Goal: Information Seeking & Learning: Learn about a topic

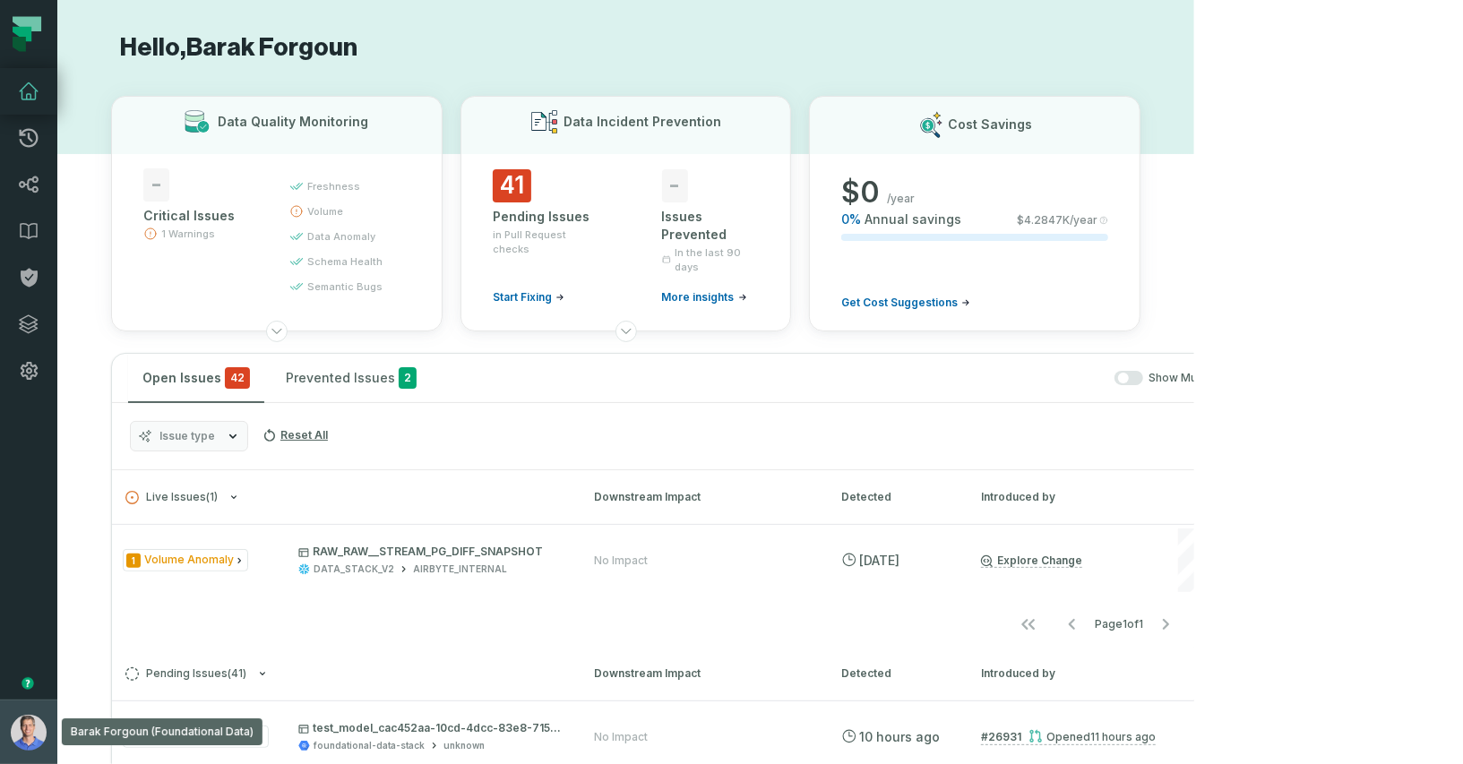
click at [18, 721] on img "button" at bounding box center [29, 733] width 36 height 36
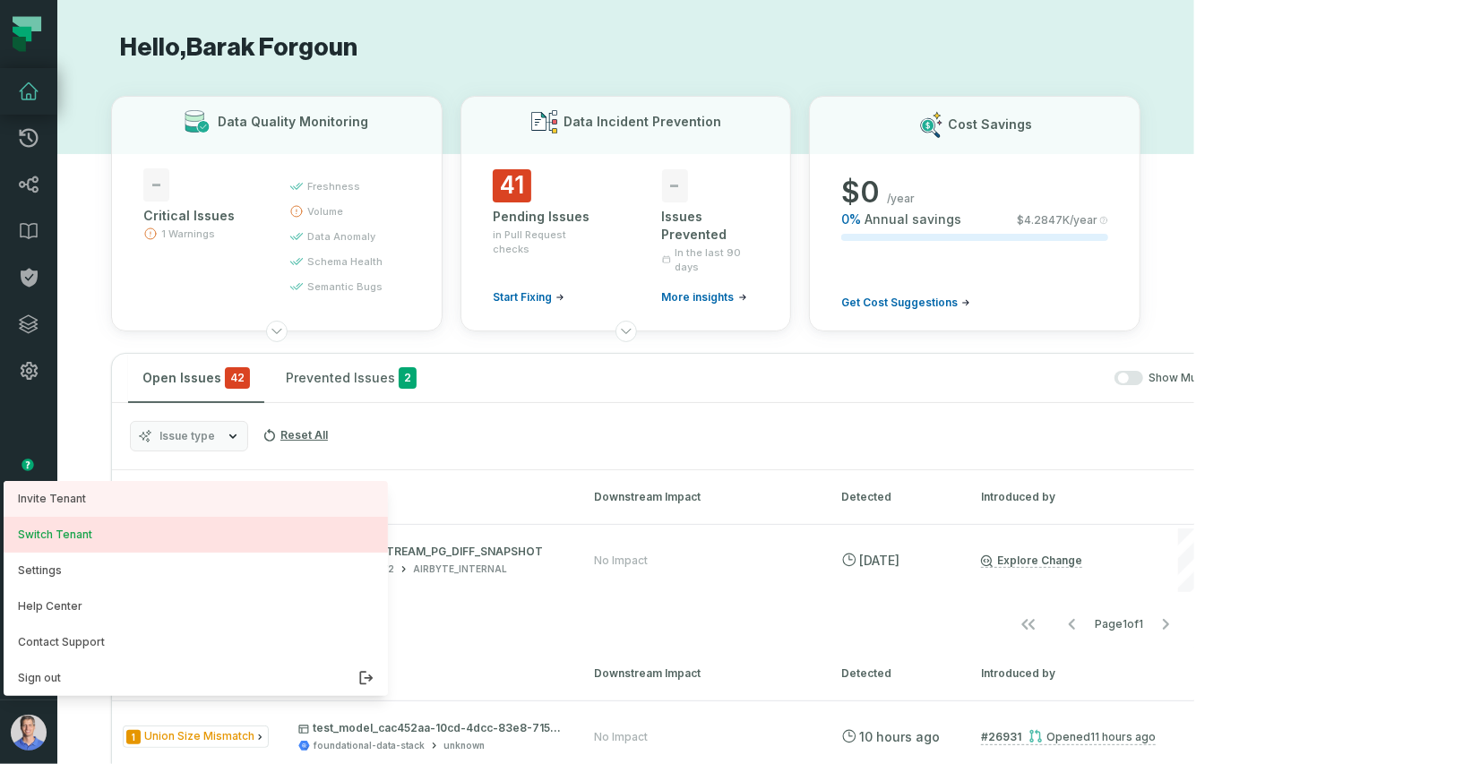
click at [116, 530] on button "Switch Tenant" at bounding box center [196, 535] width 384 height 36
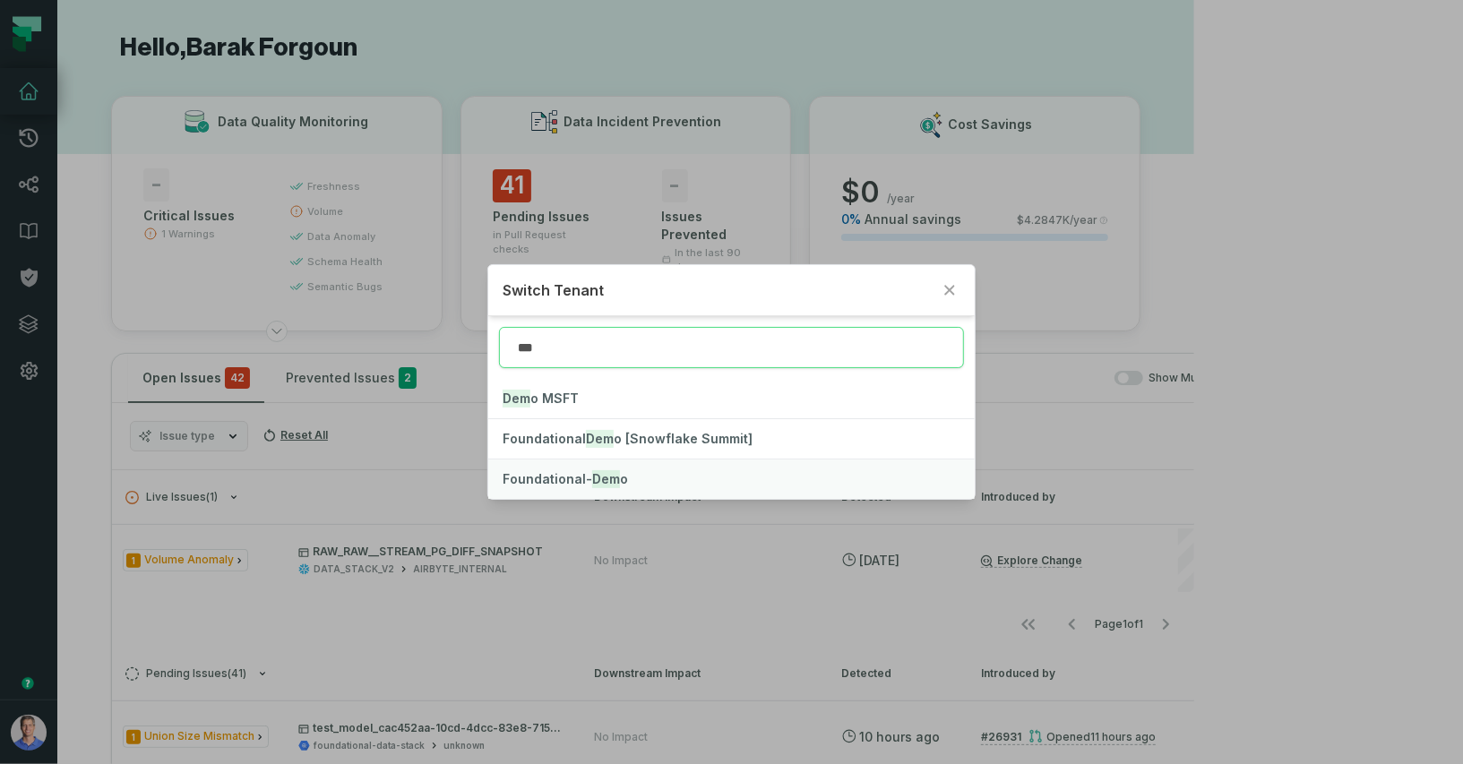
type input "***"
click at [728, 487] on button "Foundational- Dem o" at bounding box center [731, 479] width 486 height 39
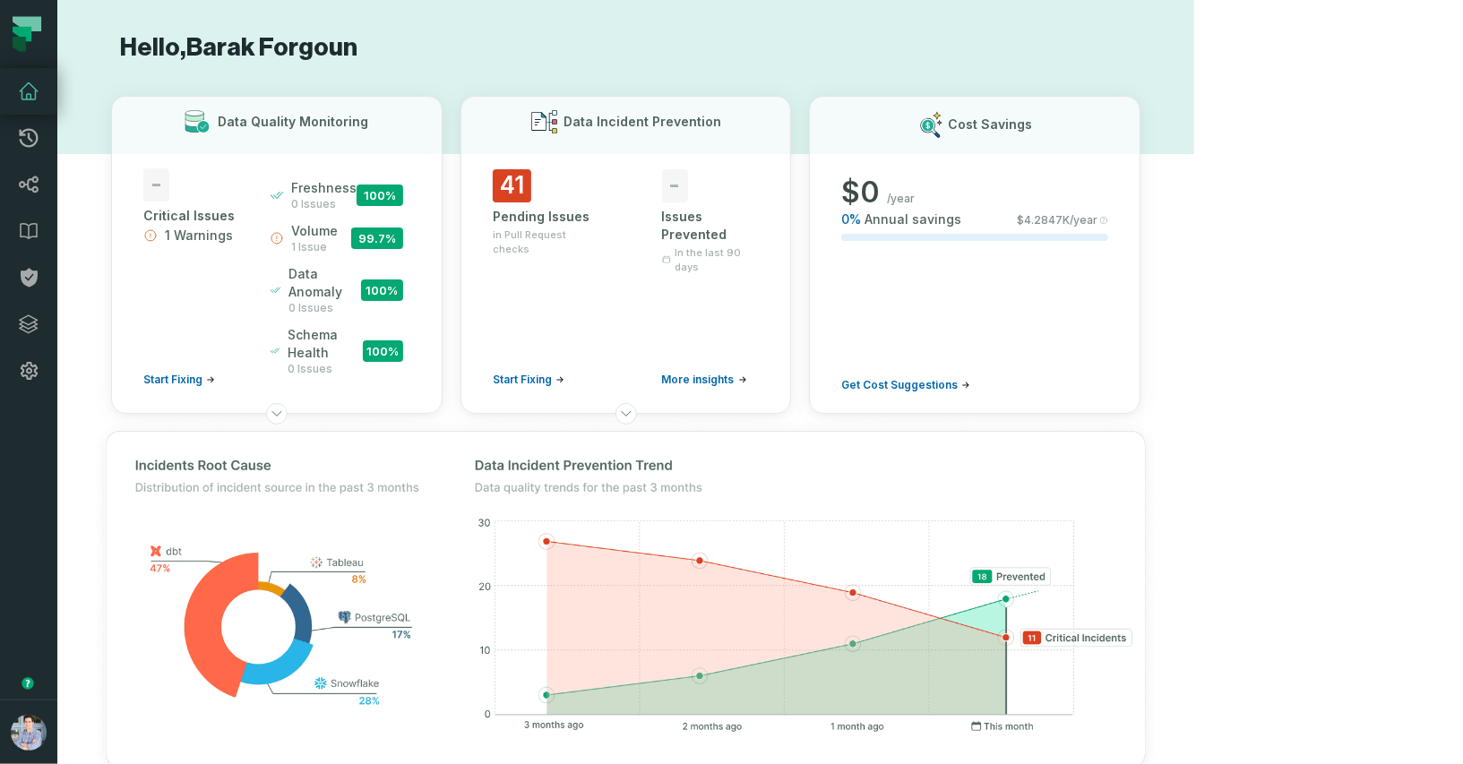
click at [1047, 419] on img at bounding box center [625, 600] width 1101 height 398
click at [982, 436] on img at bounding box center [625, 600] width 1101 height 398
click at [28, 315] on icon at bounding box center [29, 324] width 18 height 18
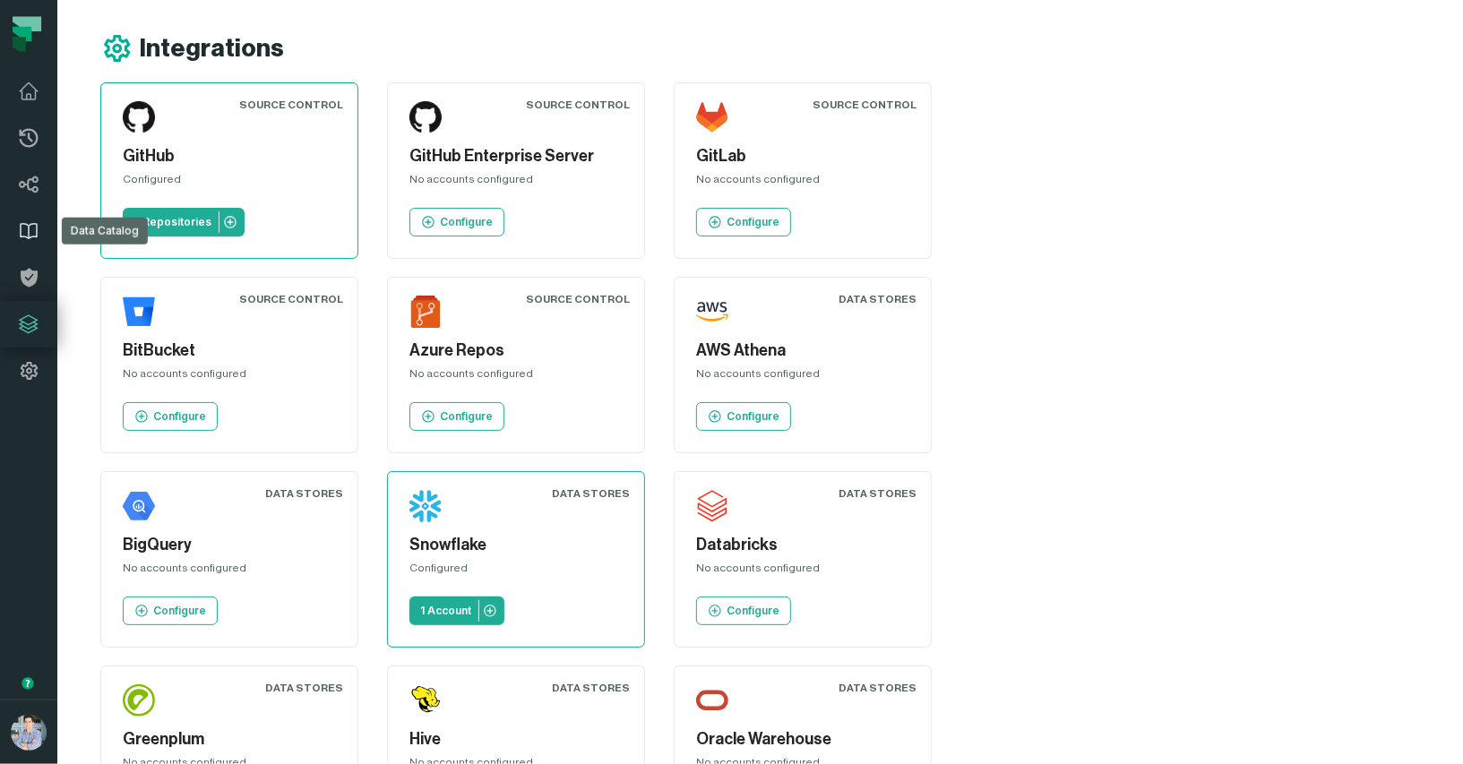
click at [19, 222] on icon at bounding box center [29, 231] width 22 height 22
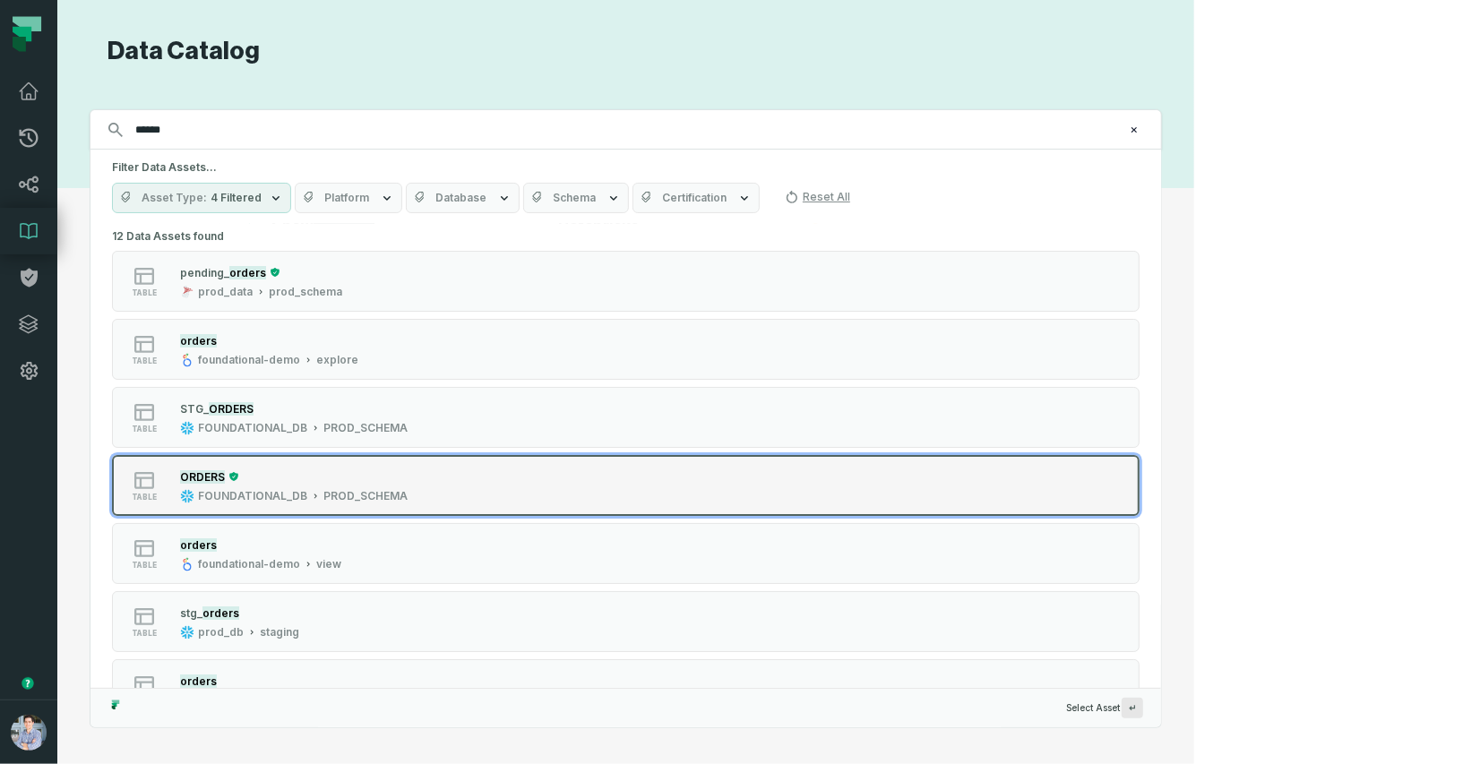
type input "******"
click at [334, 476] on div "ORDERS" at bounding box center [294, 477] width 228 height 18
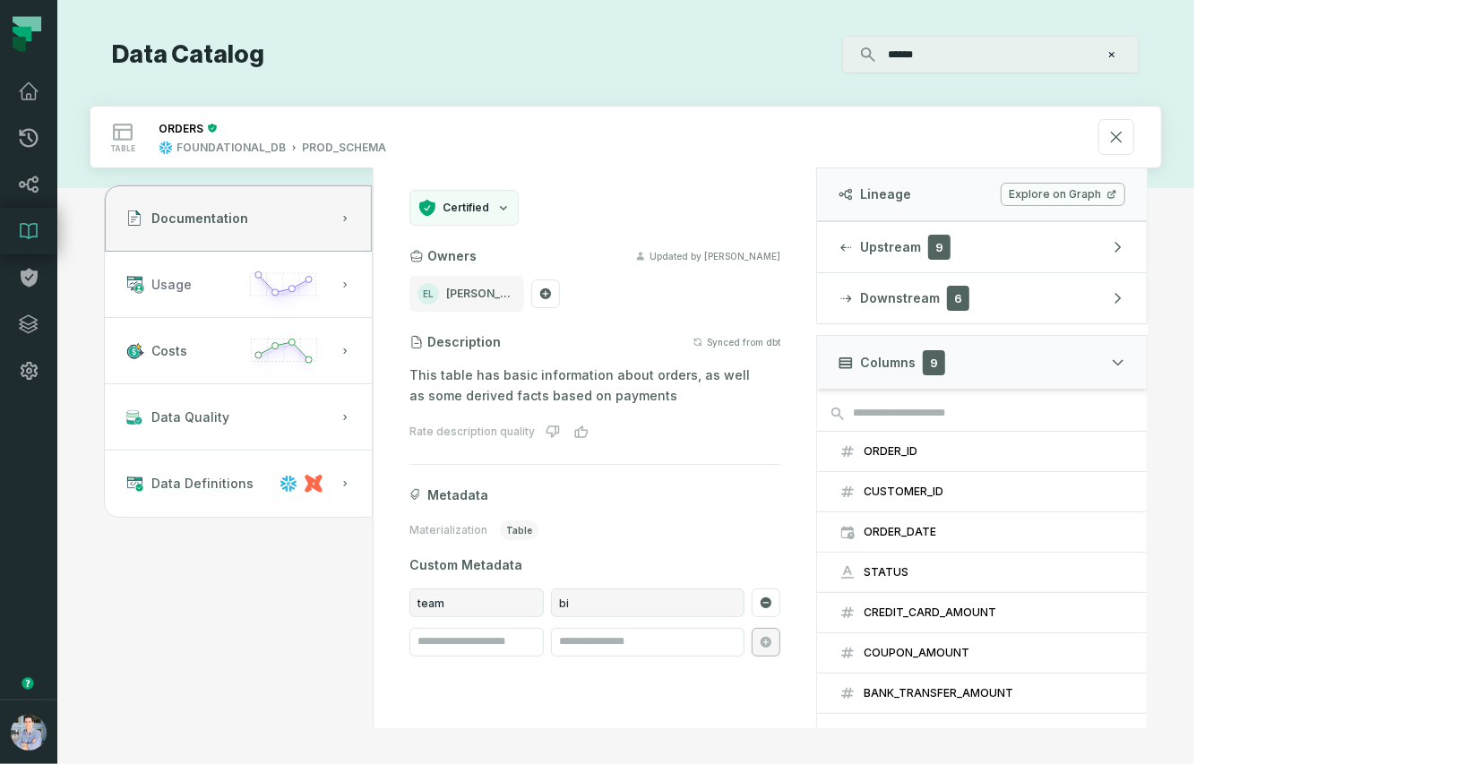
click at [325, 281] on icon "button" at bounding box center [283, 291] width 83 height 51
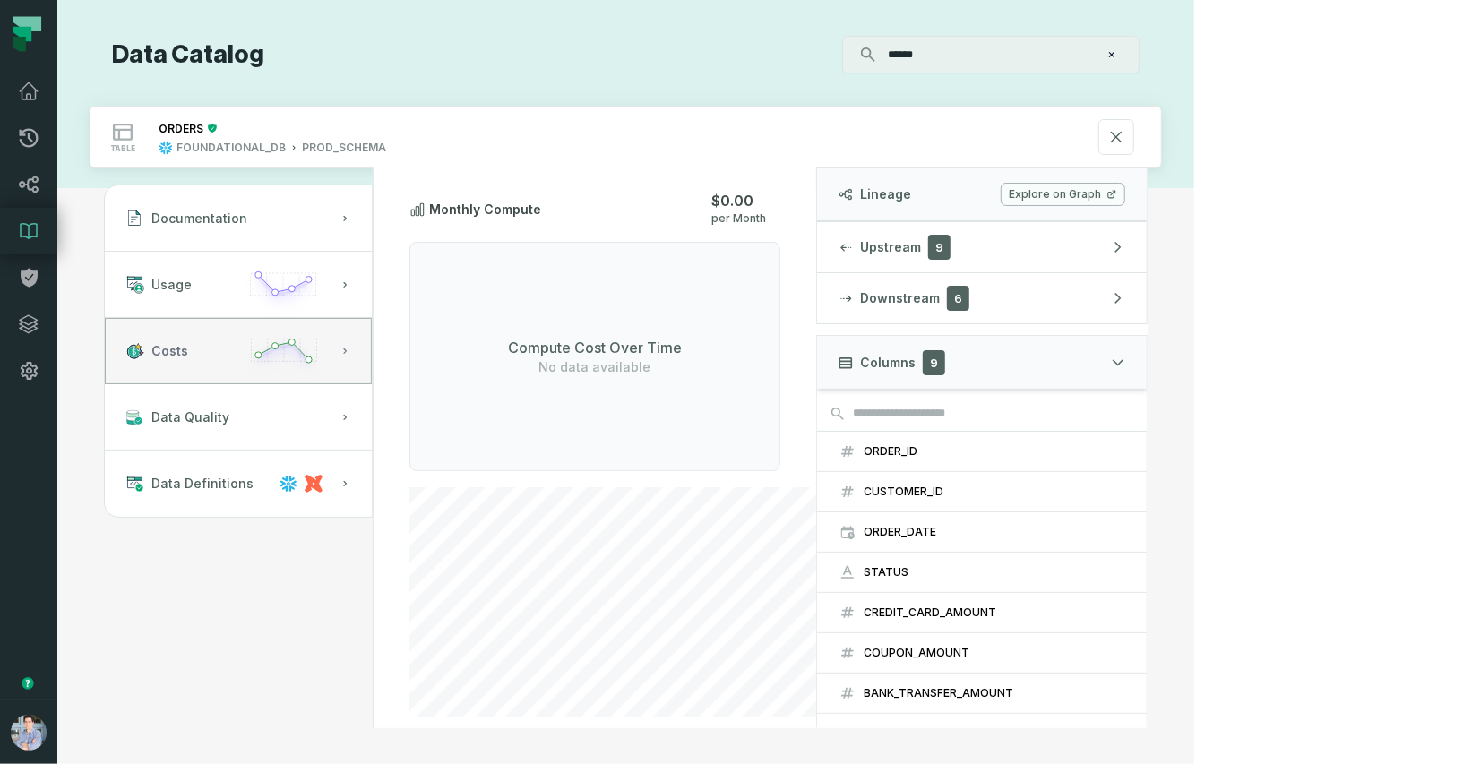
click at [325, 360] on icon "button" at bounding box center [283, 358] width 83 height 52
click at [372, 427] on button "Data Quality" at bounding box center [238, 417] width 267 height 66
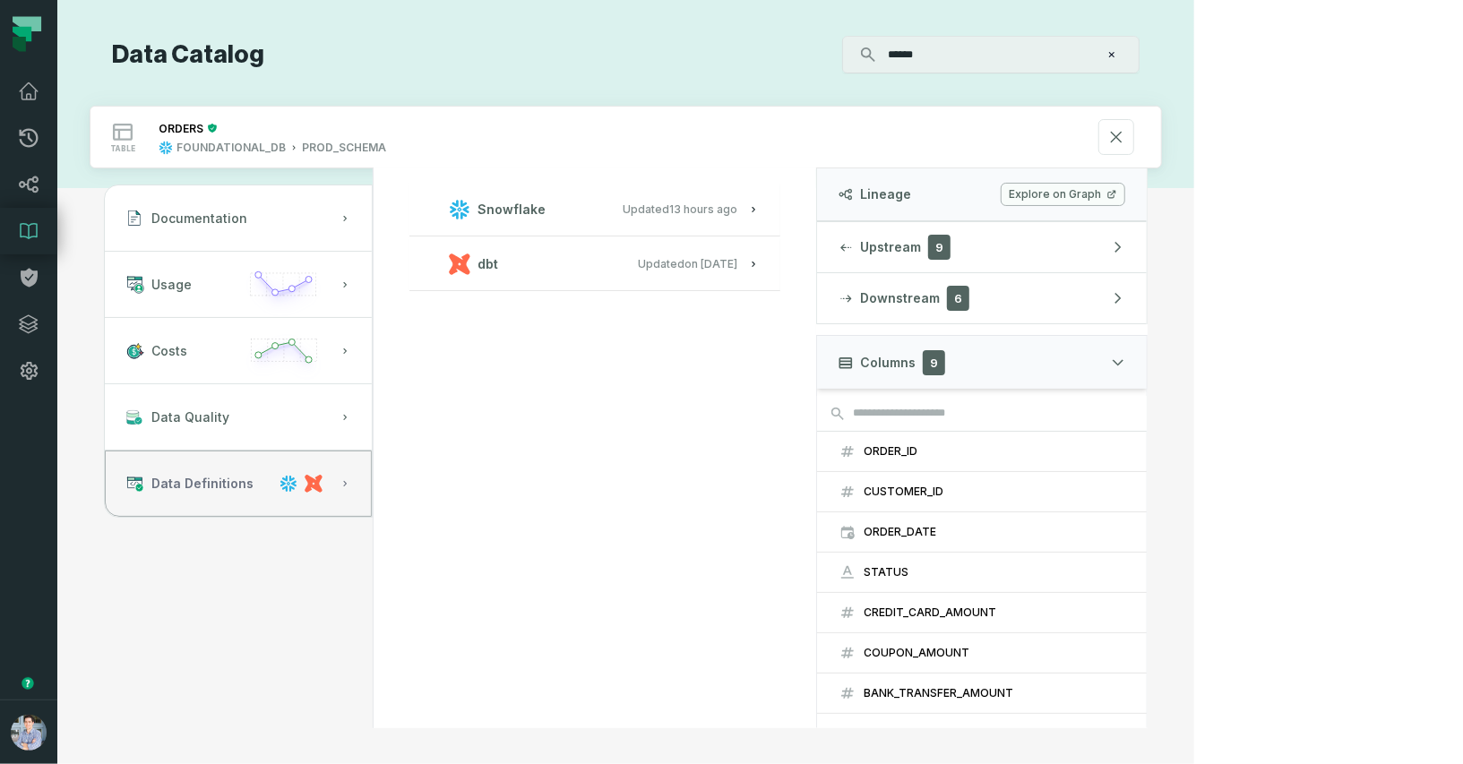
click at [254, 475] on span "Data Definitions" at bounding box center [202, 484] width 102 height 18
click at [737, 259] on span "Updated 1/6/2025, 1:15:21 PM" at bounding box center [687, 263] width 99 height 13
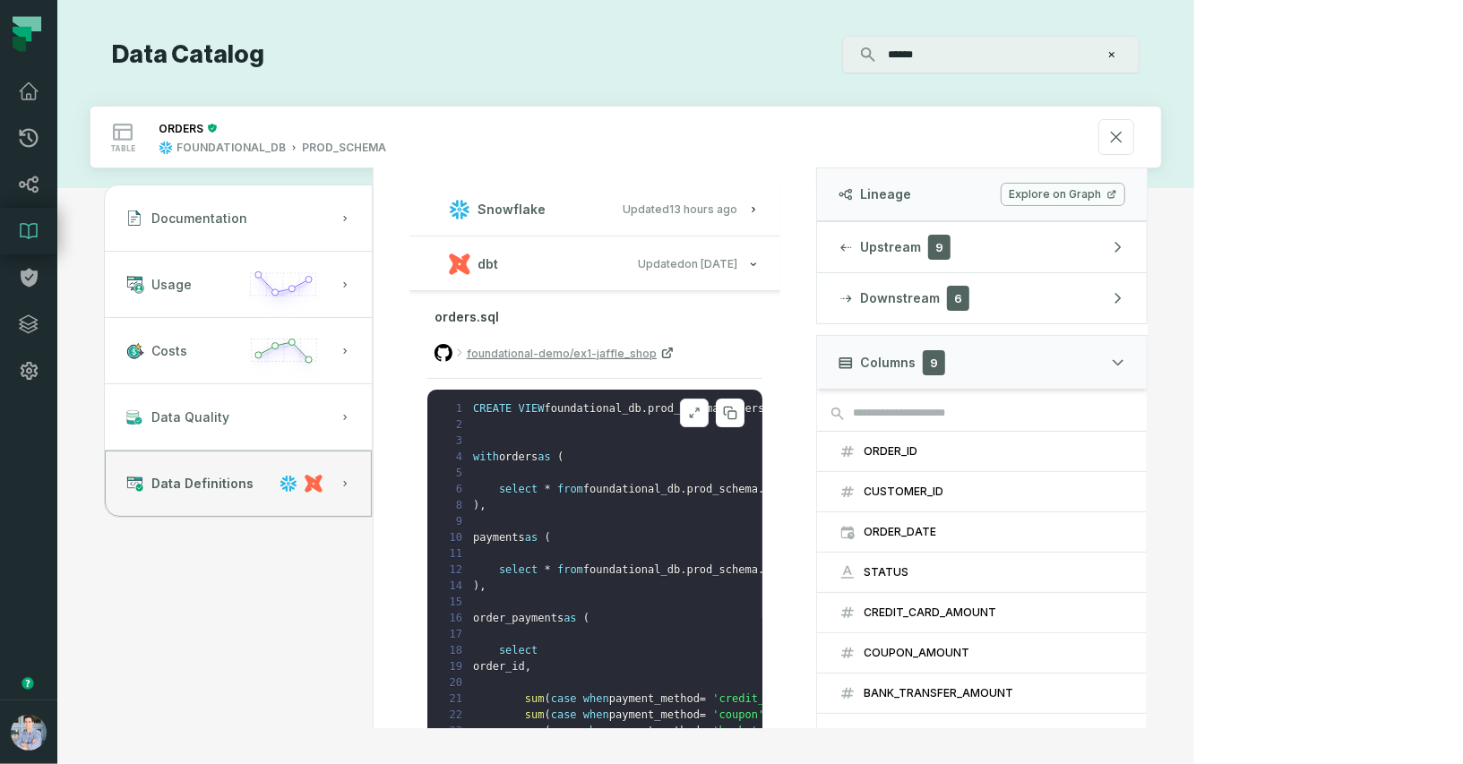
click at [709, 419] on button at bounding box center [694, 413] width 29 height 29
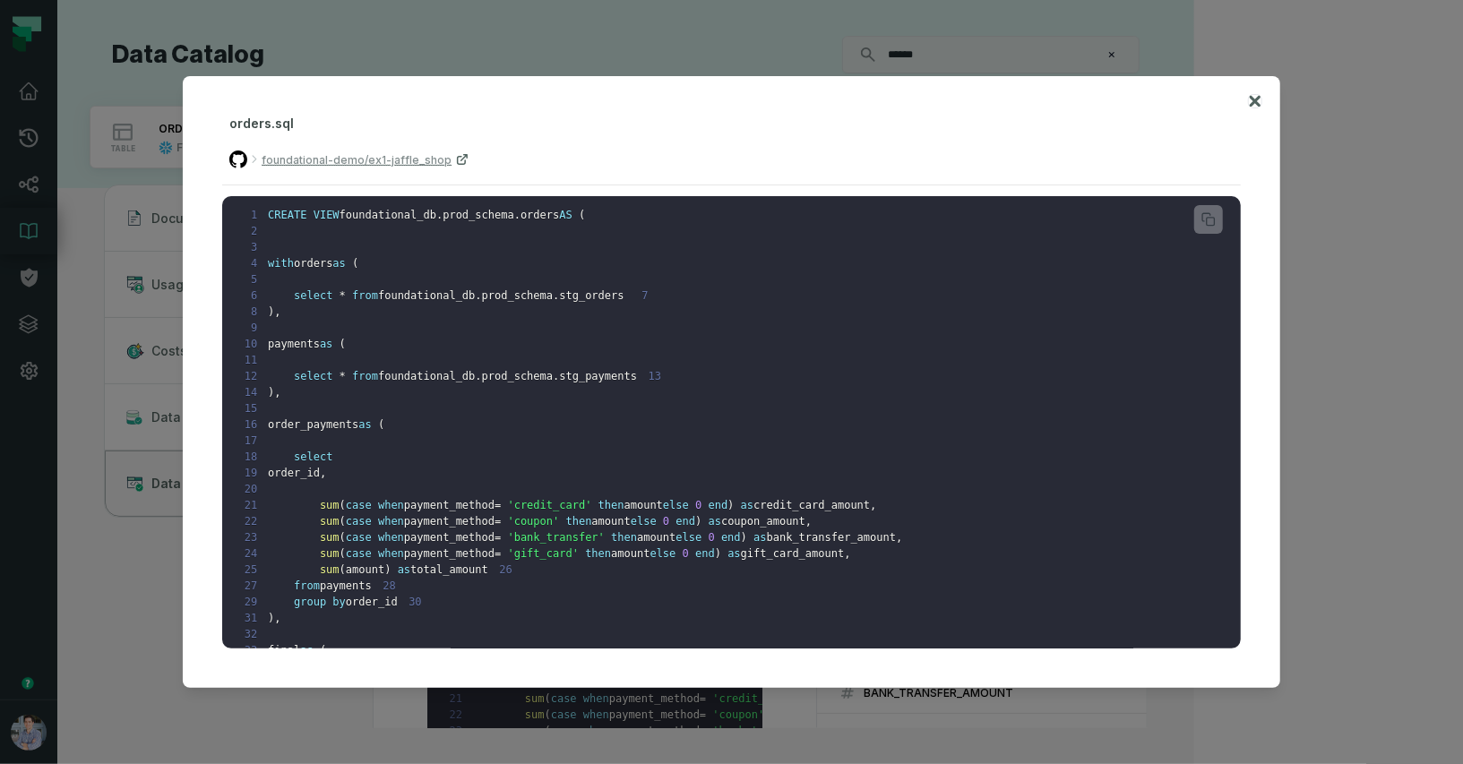
click at [1255, 92] on icon at bounding box center [1255, 102] width 13 height 22
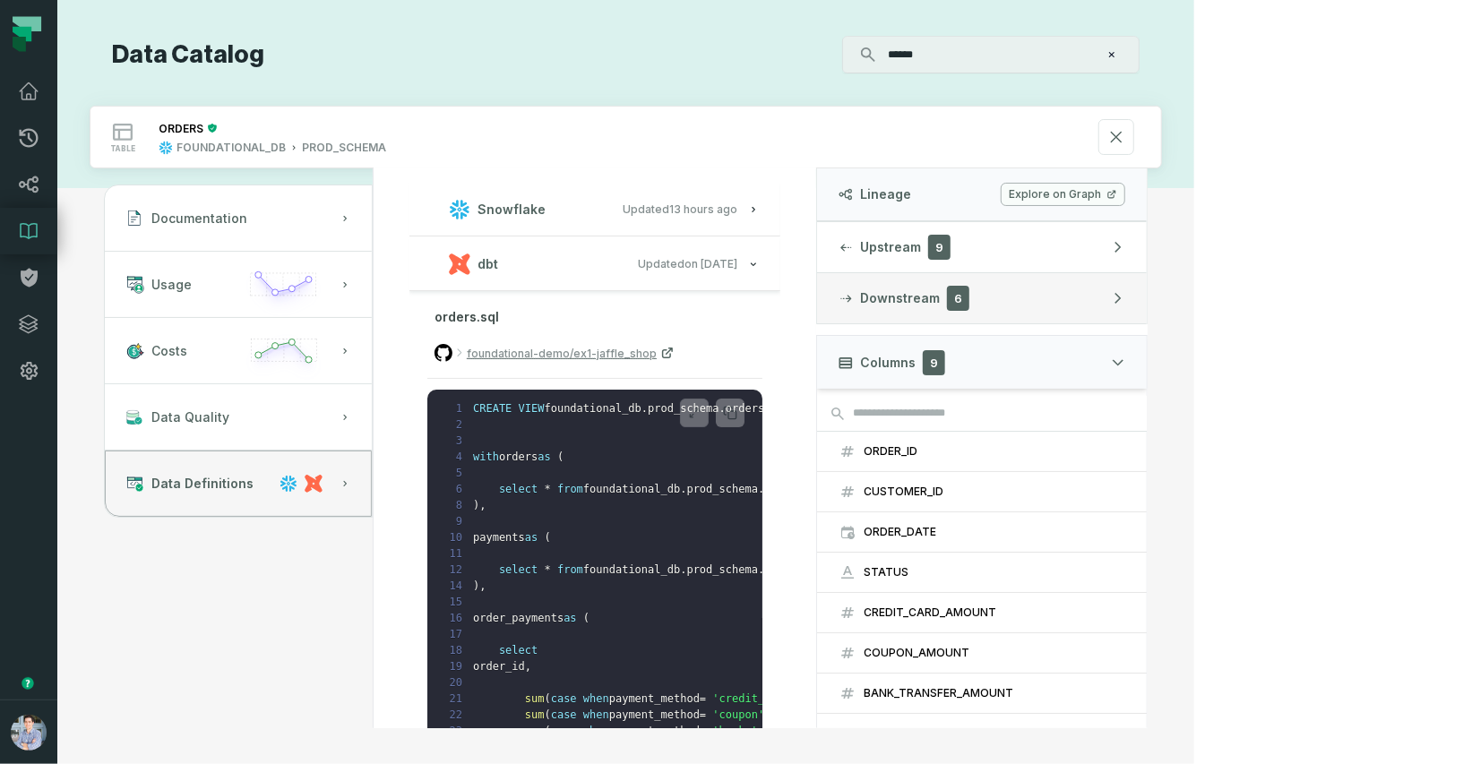
click at [1147, 300] on button "Downstream 6" at bounding box center [982, 298] width 330 height 50
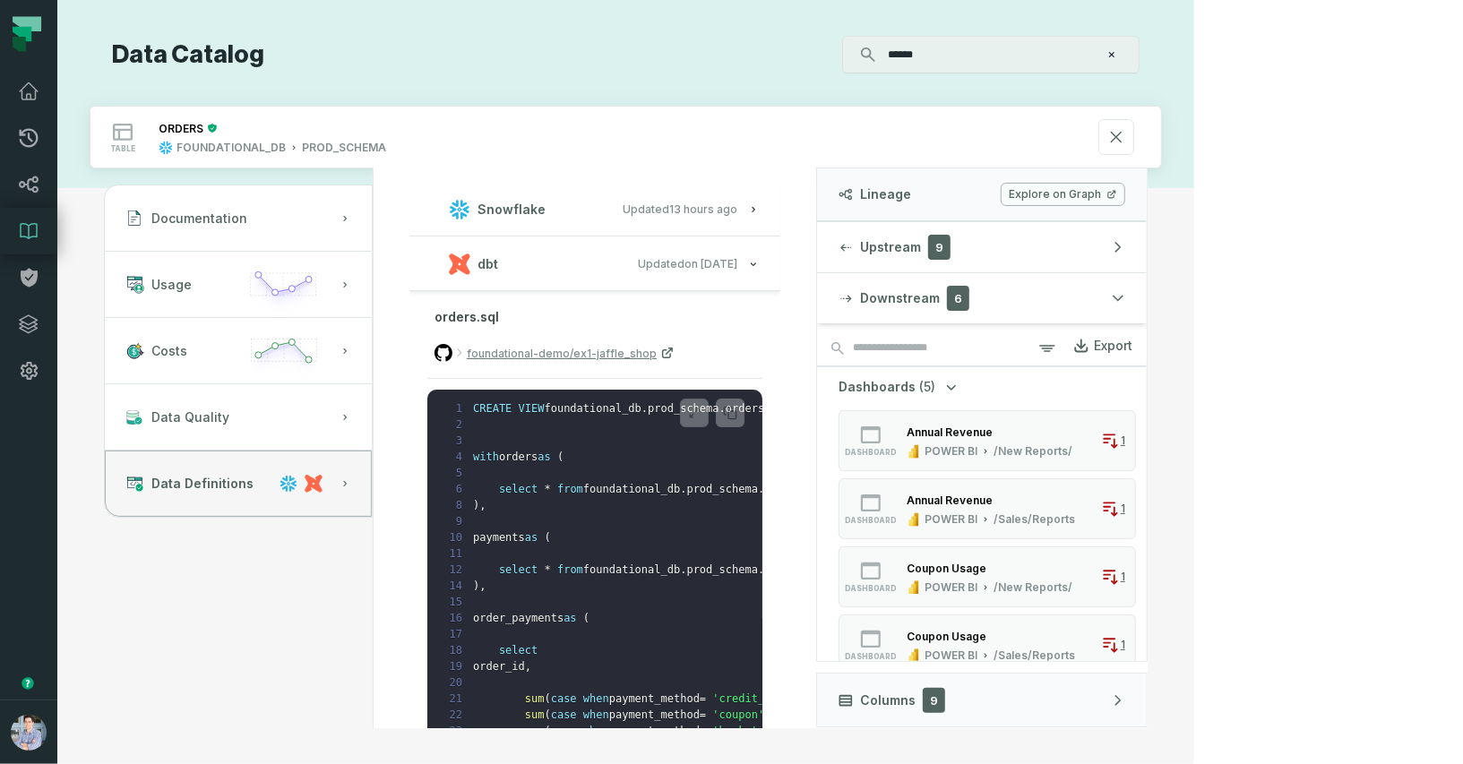
click at [1126, 194] on link "Explore on Graph" at bounding box center [1063, 194] width 125 height 23
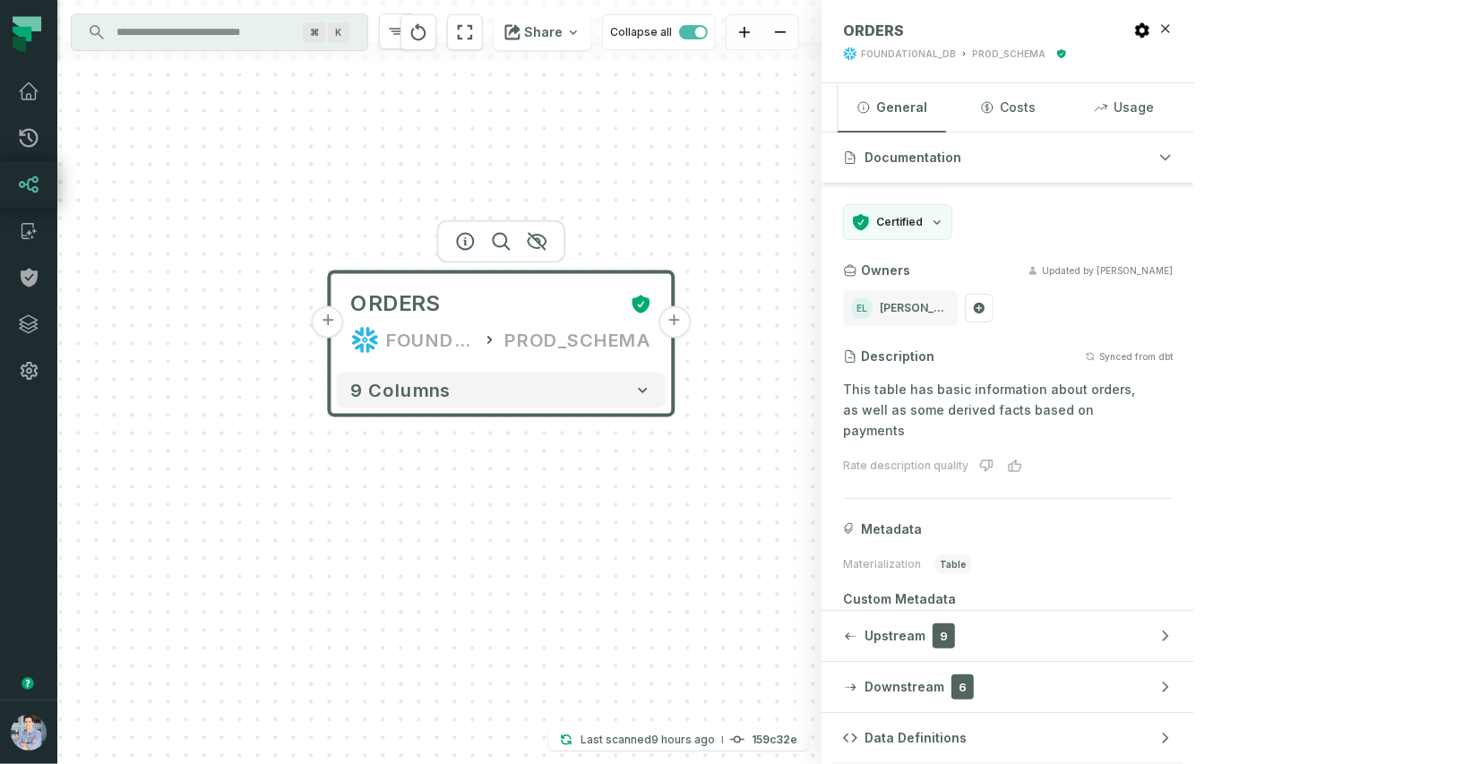
drag, startPoint x: 981, startPoint y: 194, endPoint x: 815, endPoint y: 168, distance: 167.8
click at [780, 172] on div "+ ORDERS FOUNDATIONAL_DB PROD_SCHEMA + 9 columns" at bounding box center [439, 382] width 764 height 764
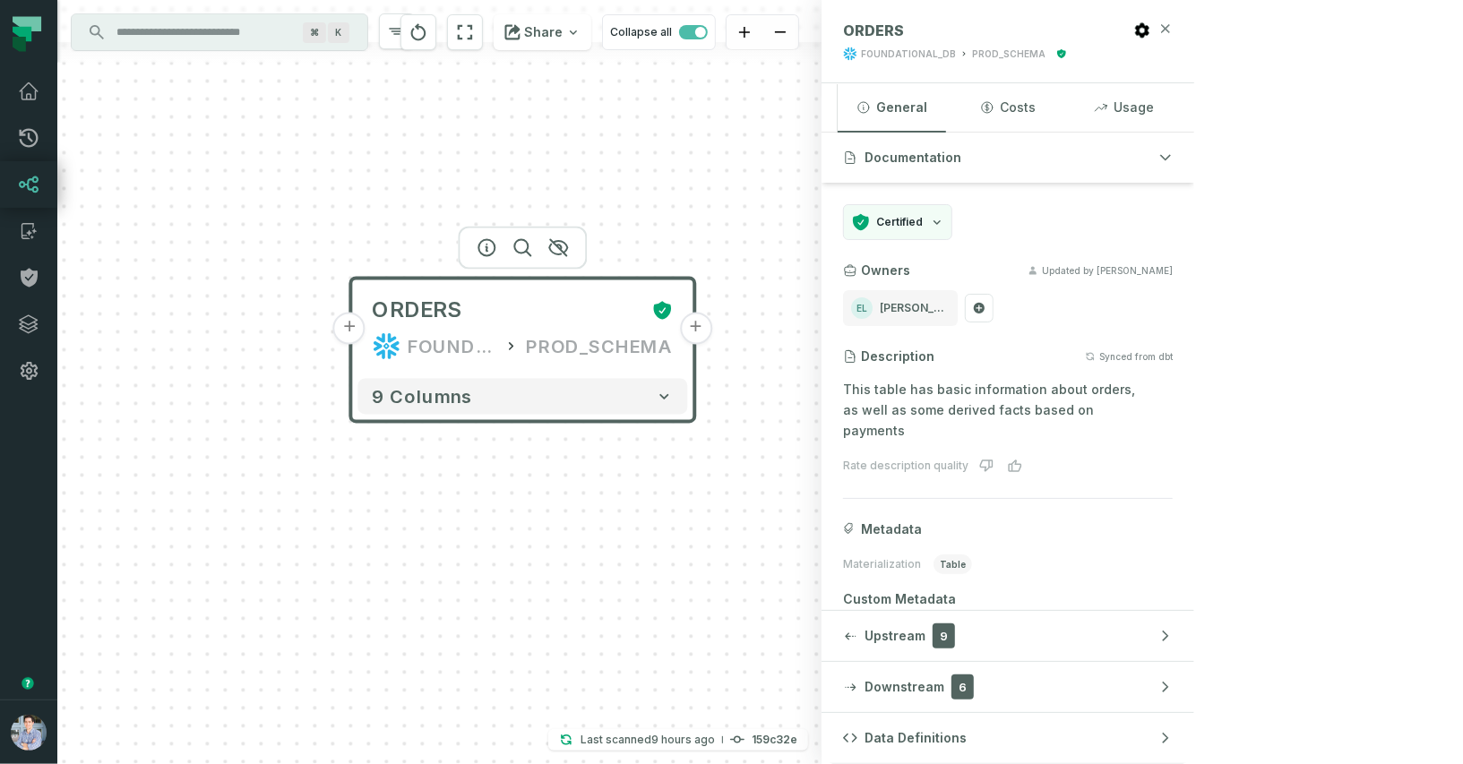
click at [1173, 22] on icon "button" at bounding box center [1166, 29] width 14 height 14
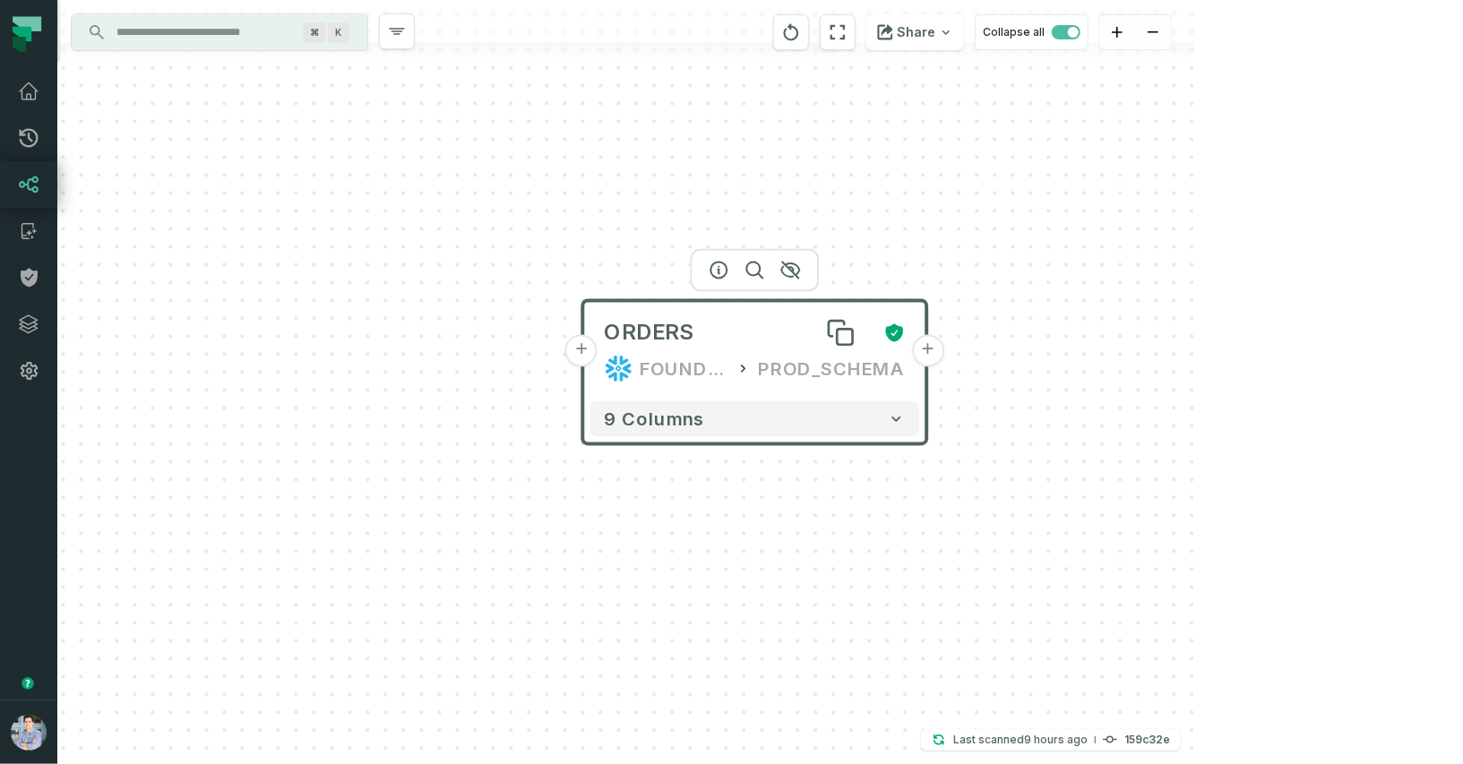
drag, startPoint x: 606, startPoint y: 328, endPoint x: 755, endPoint y: 332, distance: 148.8
click at [755, 332] on div "ORDERS" at bounding box center [736, 333] width 265 height 29
click at [930, 349] on button "+" at bounding box center [929, 351] width 32 height 32
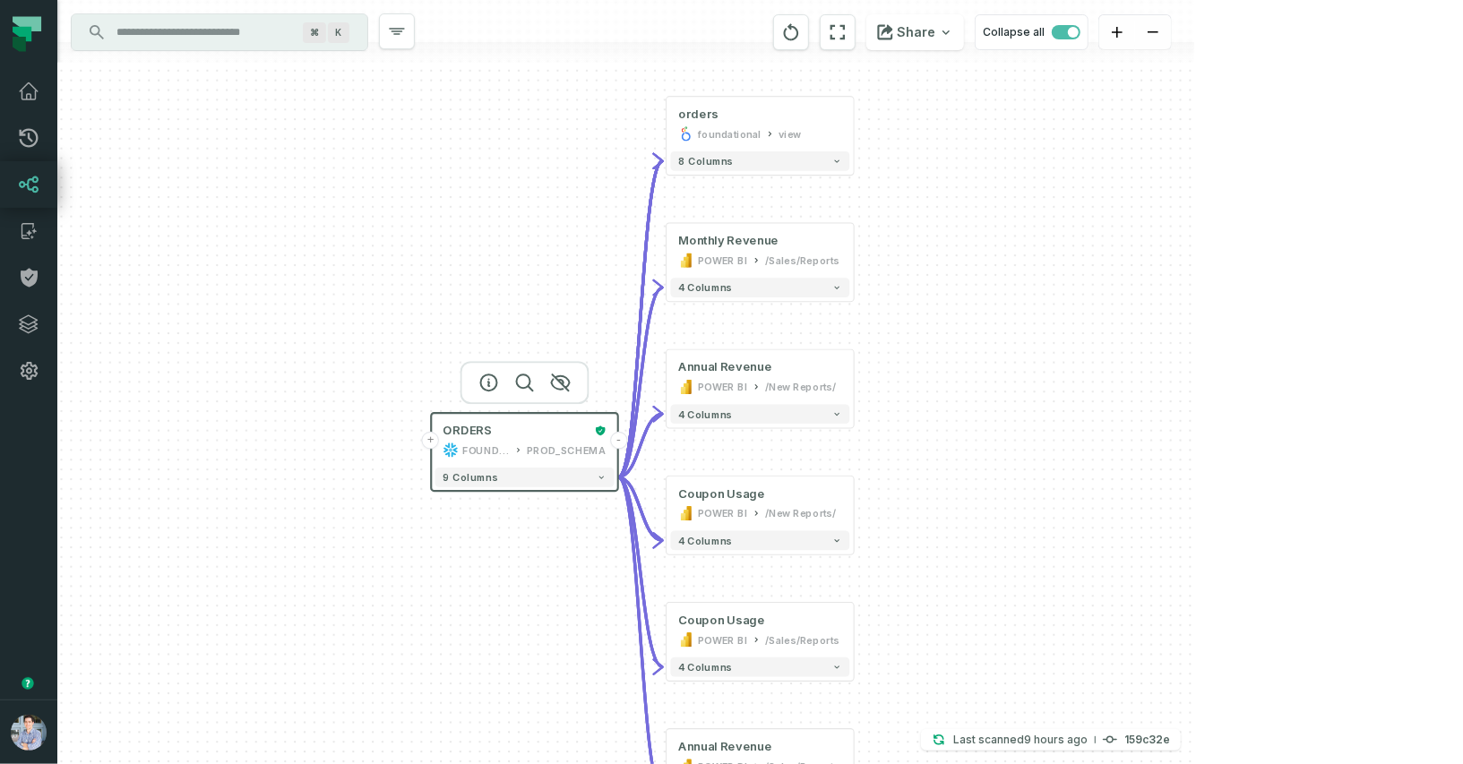
click at [431, 443] on button "+" at bounding box center [431, 441] width 18 height 18
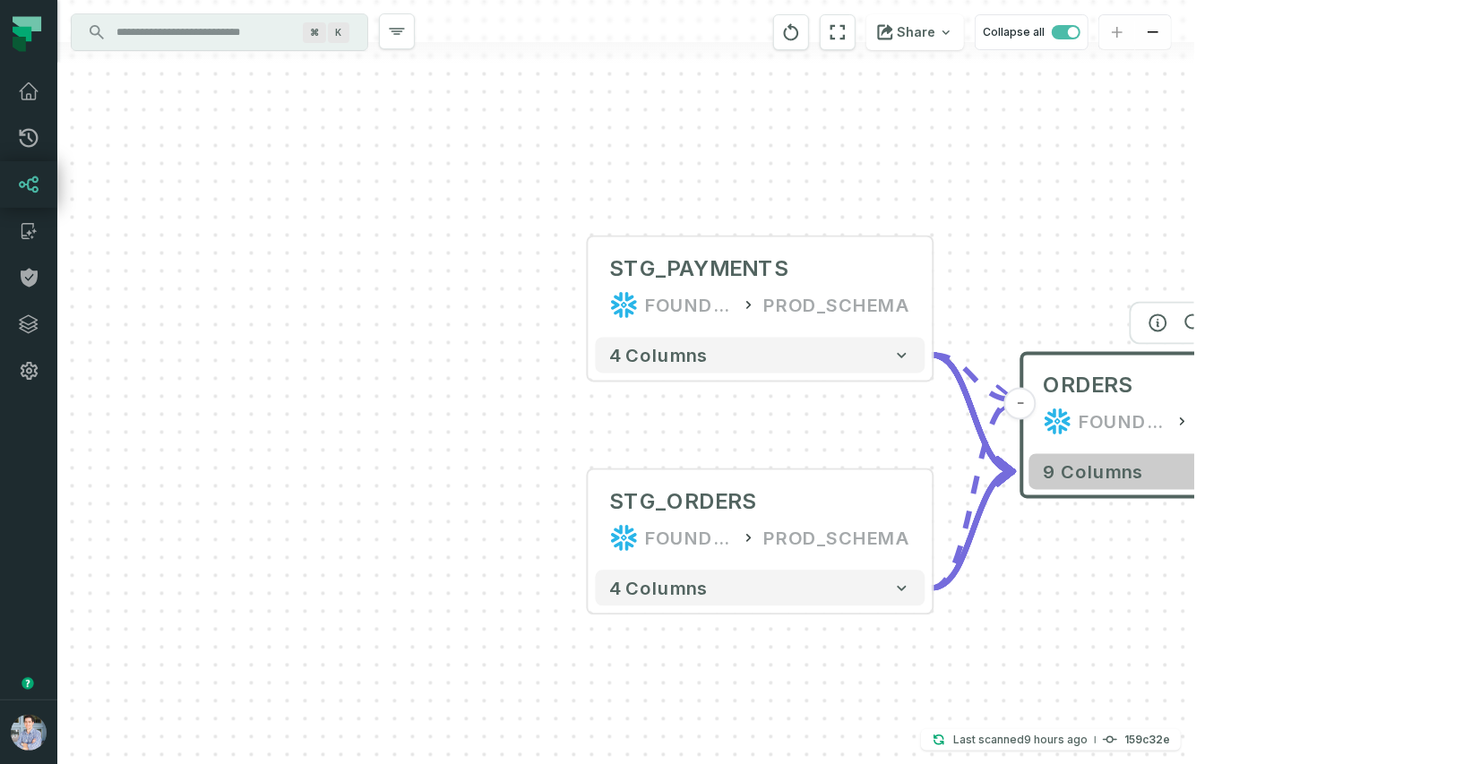
click at [1324, 471] on button "9 columns" at bounding box center [1195, 472] width 330 height 36
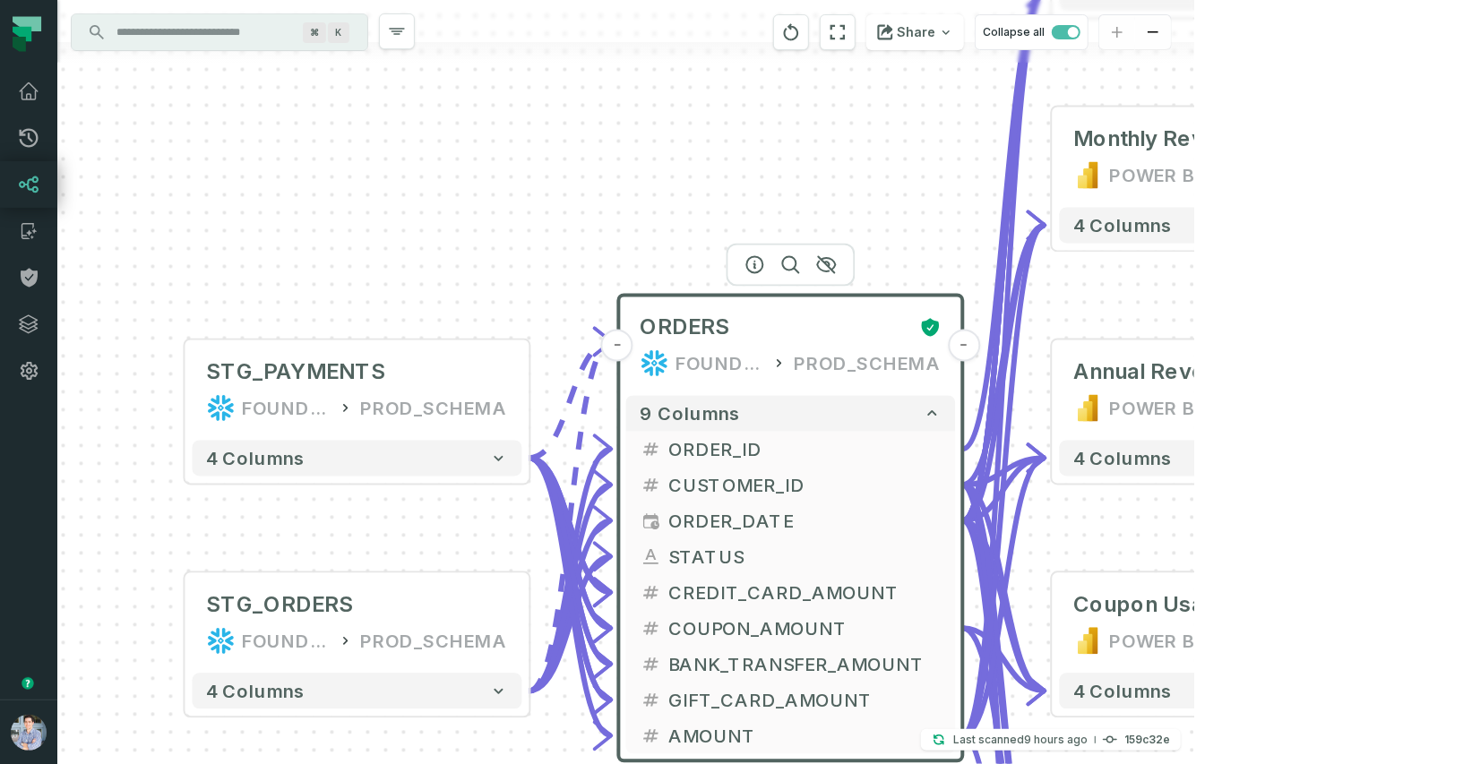
drag, startPoint x: 909, startPoint y: 223, endPoint x: 624, endPoint y: 176, distance: 288.9
click at [562, 177] on div "+ STG_PAYMENTS FOUNDATIONAL_DB PROD_SCHEMA + 4 columns + STG_ORDERS FOUNDATIONA…" at bounding box center [625, 382] width 1137 height 764
click at [1358, 450] on icon "button" at bounding box center [1367, 459] width 18 height 18
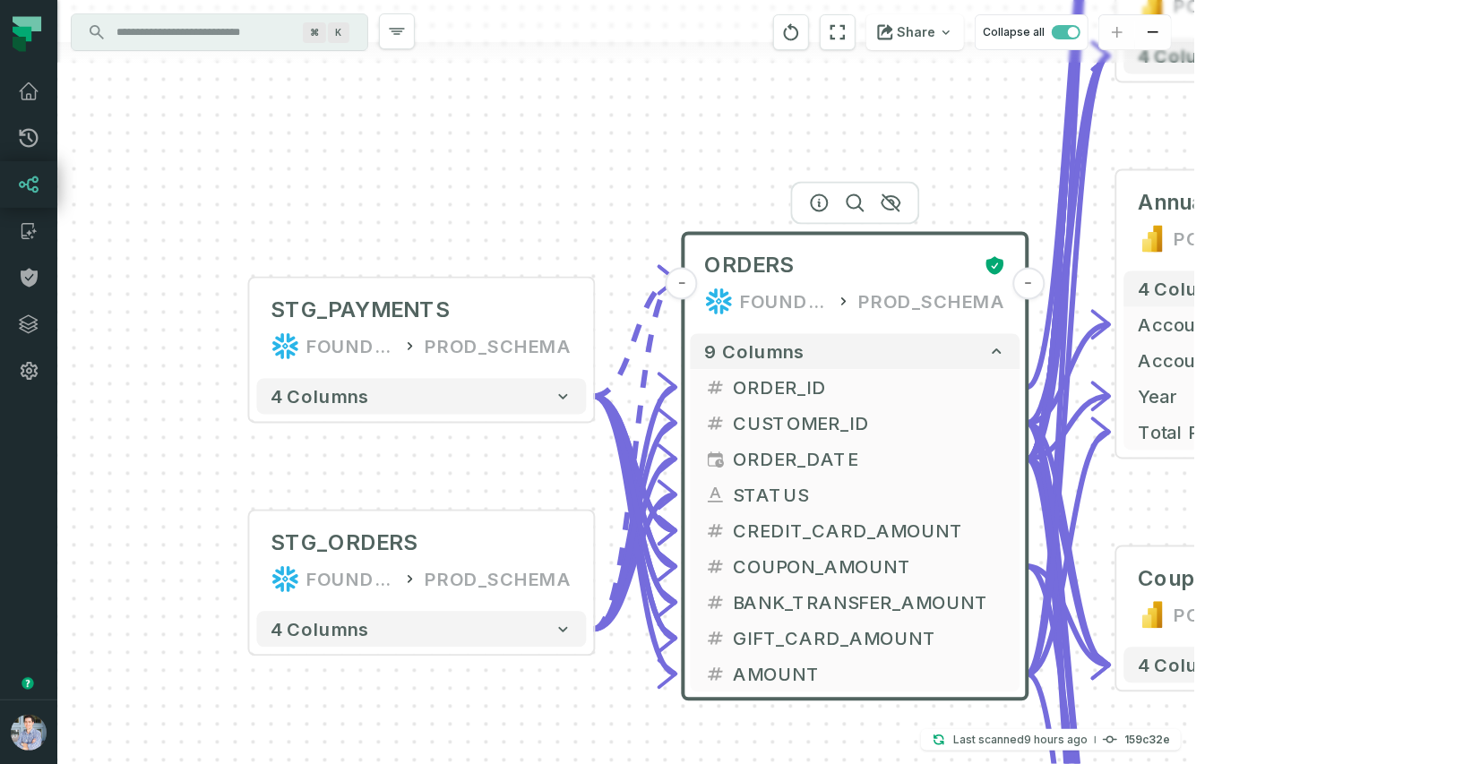
drag, startPoint x: 736, startPoint y: 246, endPoint x: 807, endPoint y: 116, distance: 148.4
click at [807, 116] on div "+ STG_PAYMENTS FOUNDATIONAL_DB PROD_SCHEMA + 4 columns + STG_ORDERS FOUNDATIONA…" at bounding box center [625, 382] width 1137 height 764
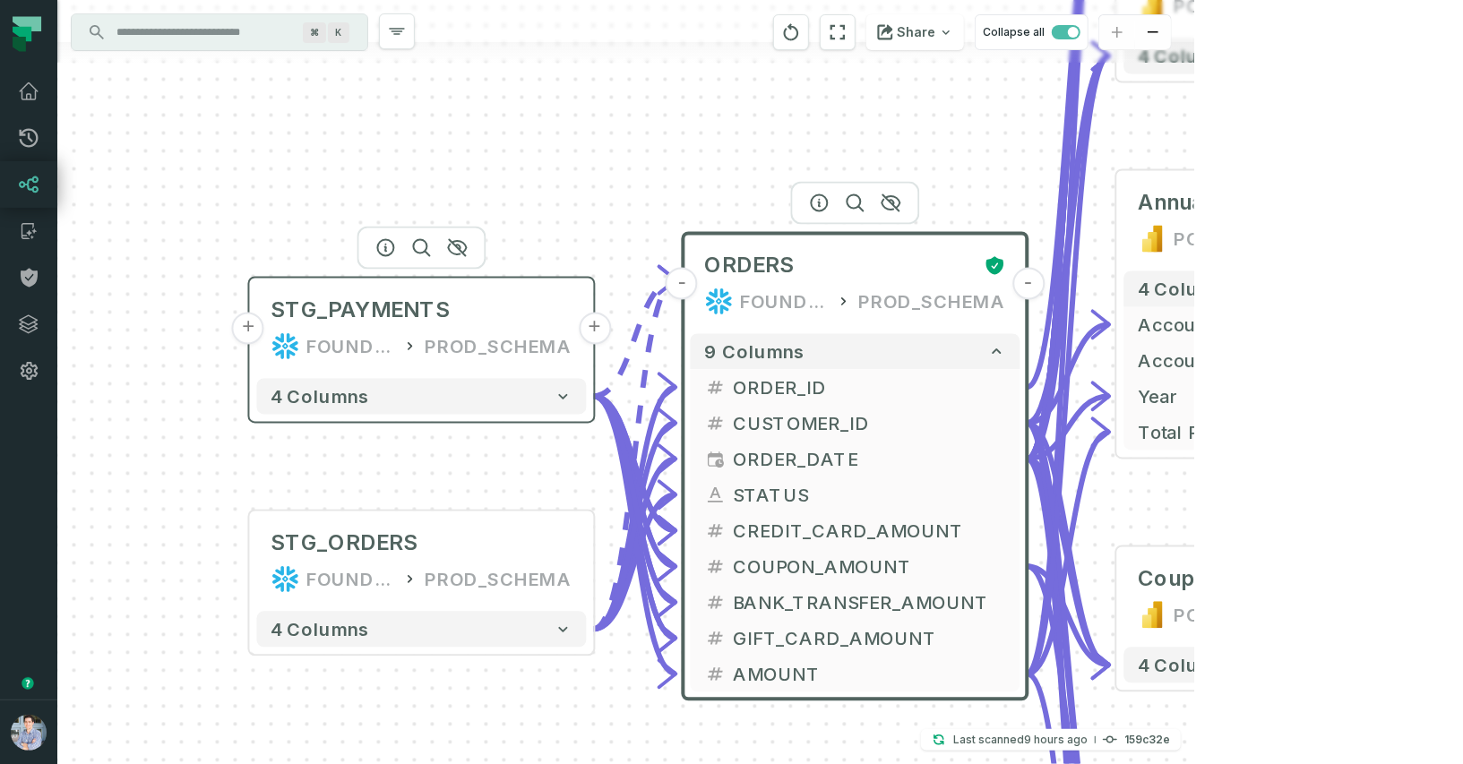
click at [254, 333] on button "+" at bounding box center [248, 329] width 32 height 32
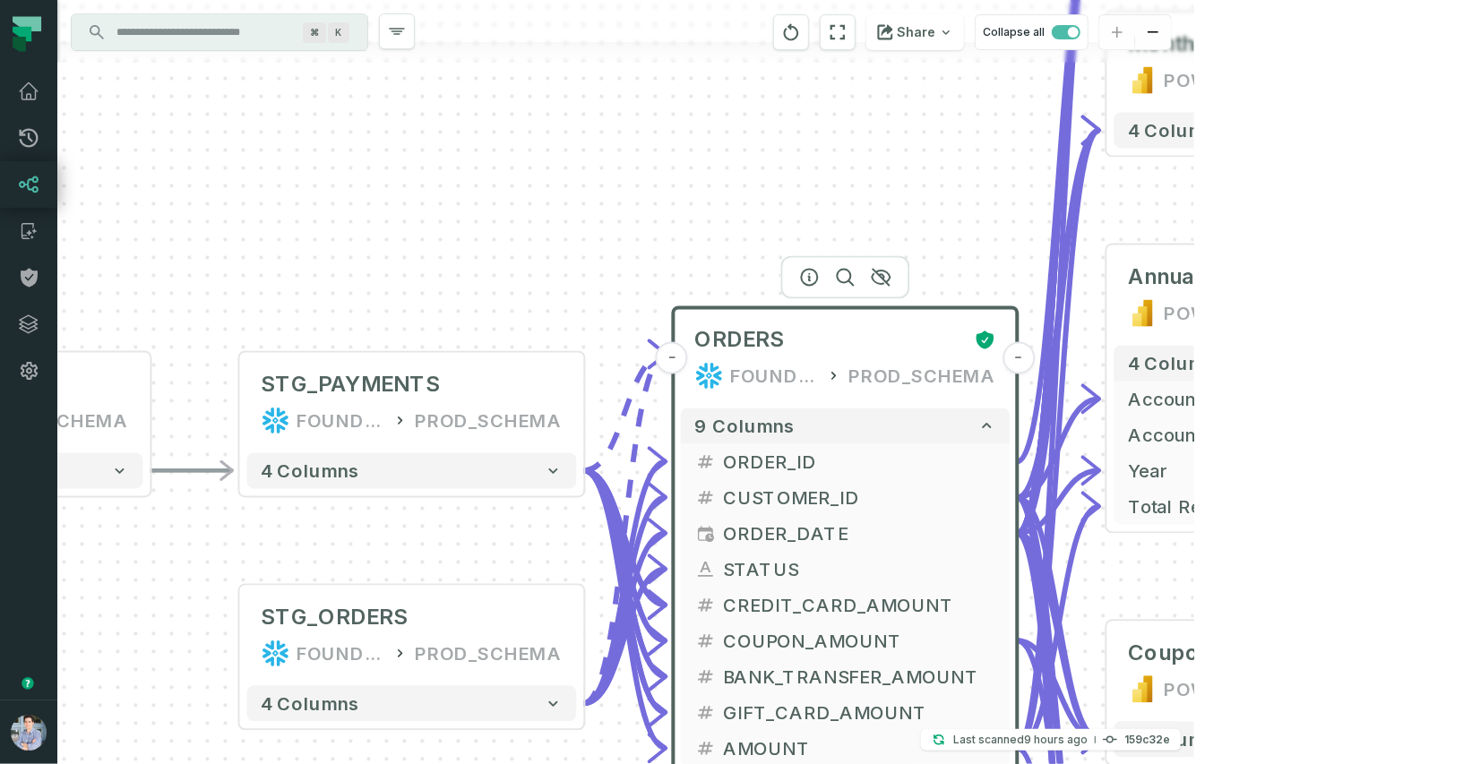
drag, startPoint x: 1102, startPoint y: 250, endPoint x: 209, endPoint y: 284, distance: 894.1
click at [209, 284] on div "+ RAW_PAYMENTS FOUNDATIONAL_DB PROD_SCHEMA - 4 columns - STG_PAYMENTS FOUNDATIO…" at bounding box center [625, 382] width 1137 height 764
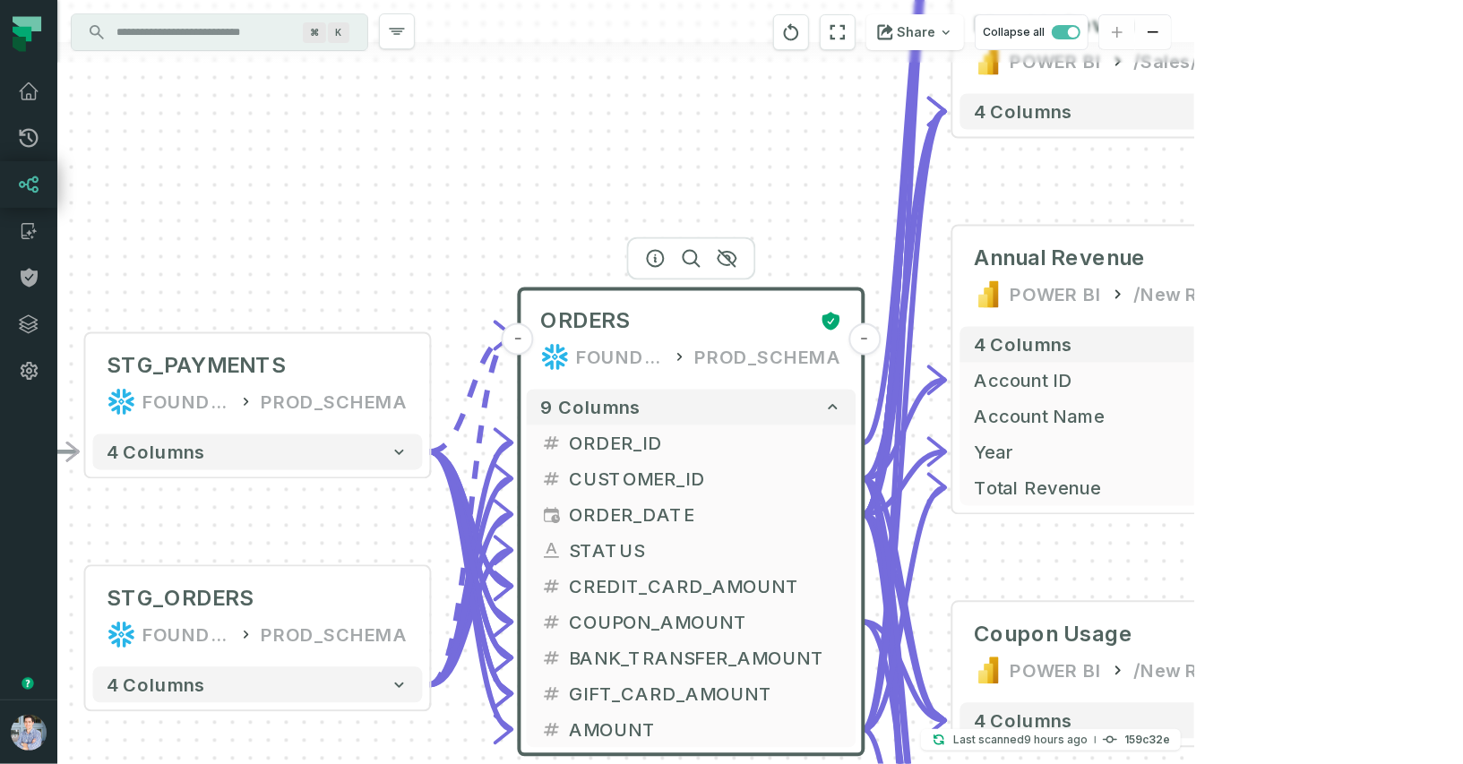
drag, startPoint x: 1384, startPoint y: 213, endPoint x: 1341, endPoint y: 181, distance: 53.8
click at [1195, 181] on div "+ RAW_PAYMENTS FOUNDATIONAL_DB PROD_SCHEMA - 4 columns - STG_PAYMENTS FOUNDATIO…" at bounding box center [625, 382] width 1137 height 764
click at [34, 134] on icon at bounding box center [29, 138] width 22 height 22
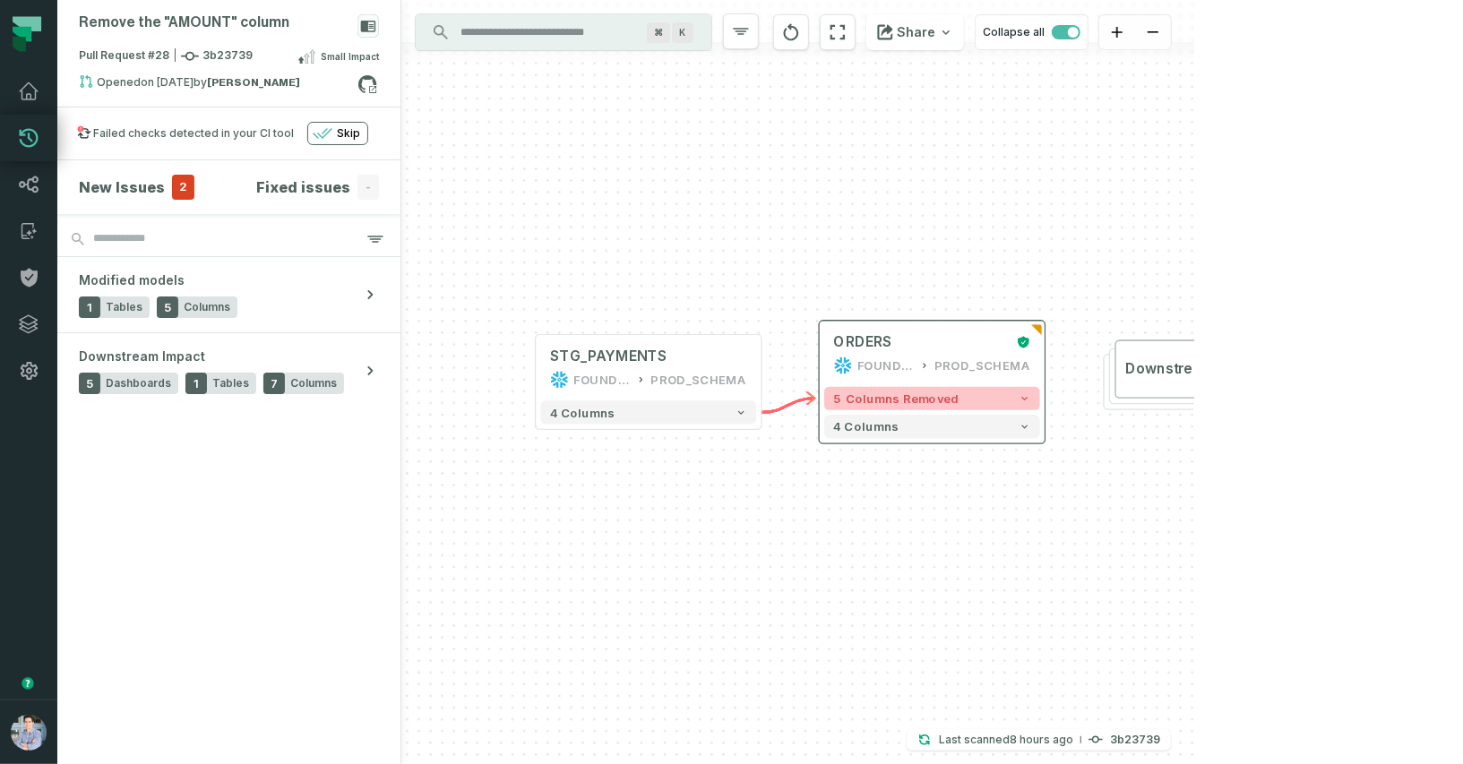
click at [1013, 391] on button "5 columns removed" at bounding box center [932, 398] width 216 height 23
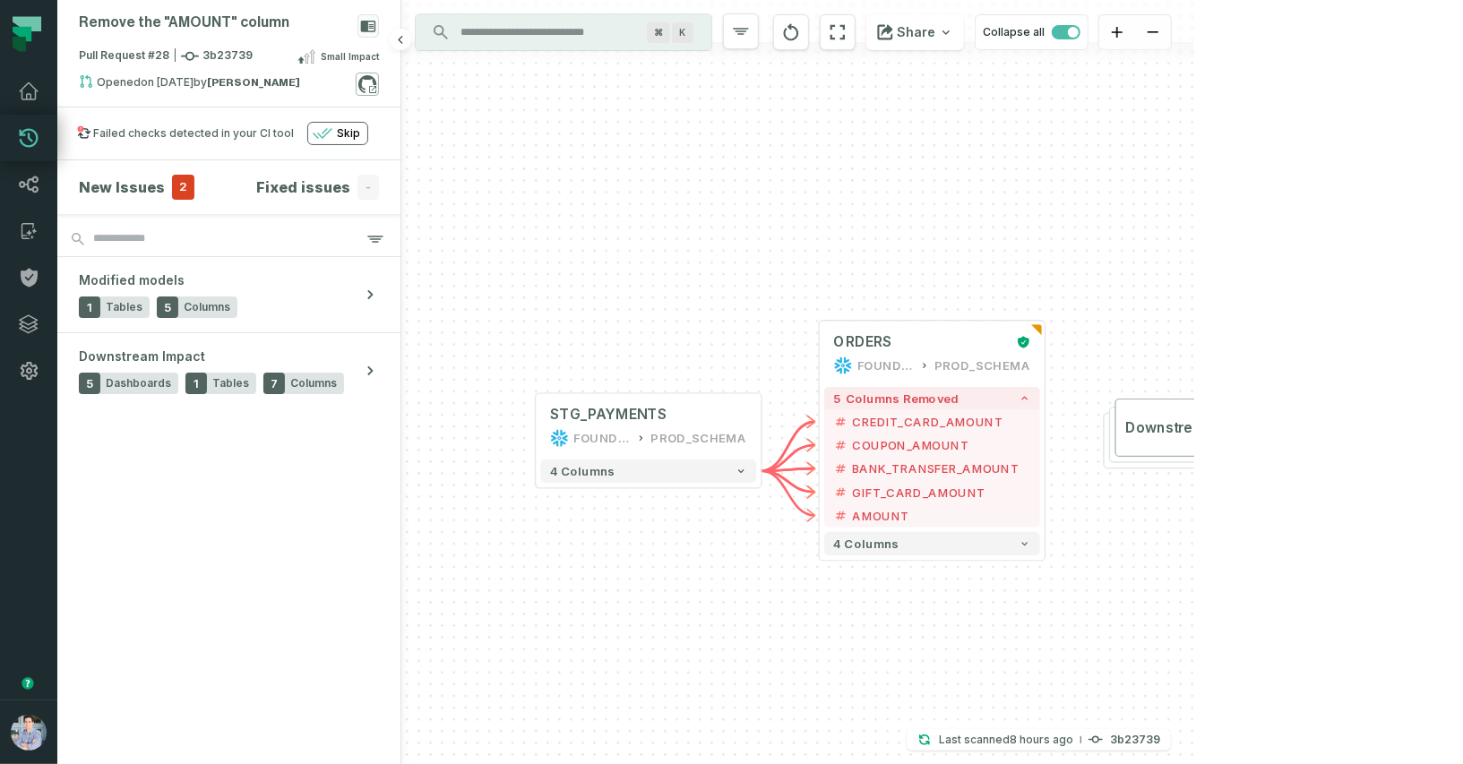
click at [360, 86] on icon at bounding box center [367, 84] width 18 height 18
click at [1202, 448] on button "Downstream Impact 6" at bounding box center [1228, 428] width 225 height 58
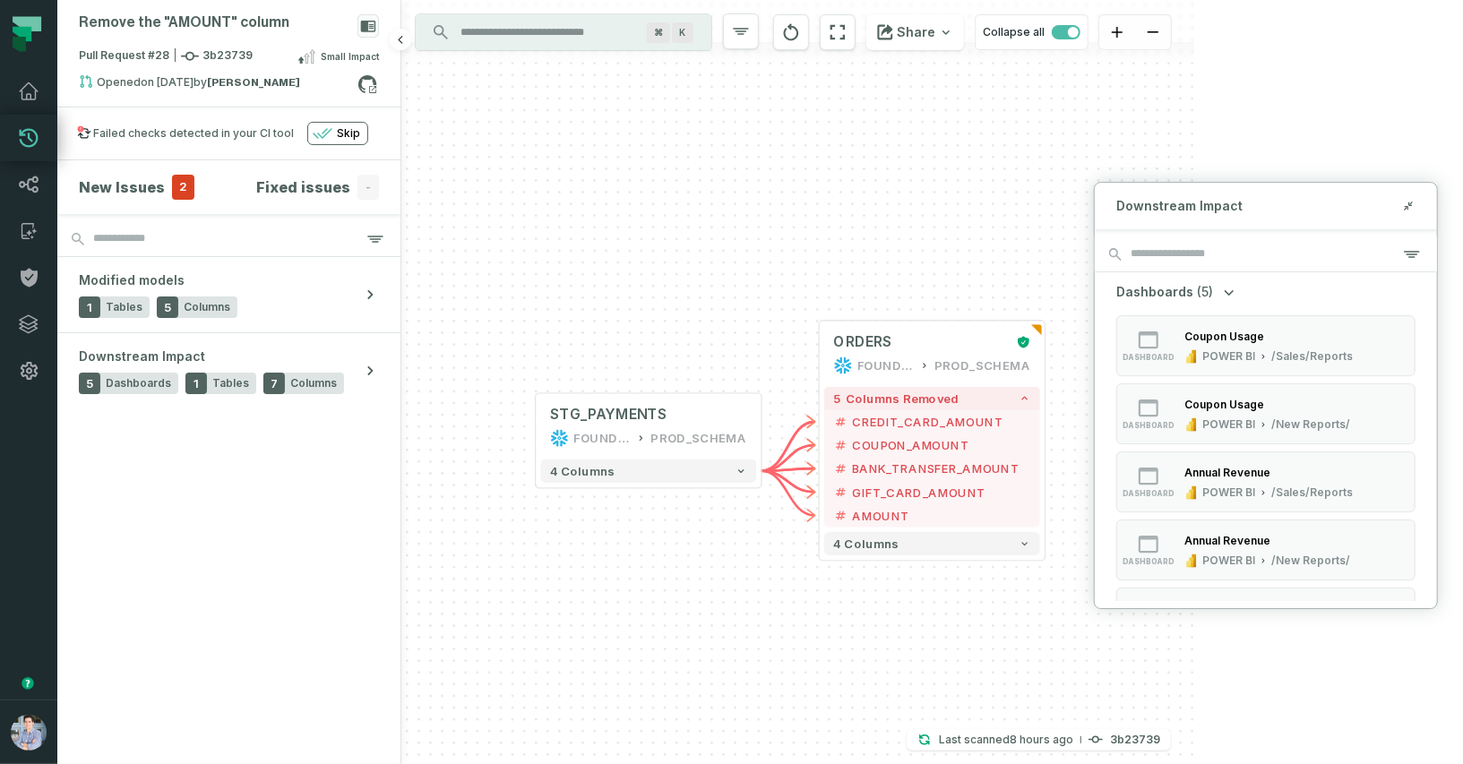
click at [164, 190] on div "New Issues 2" at bounding box center [137, 187] width 116 height 25
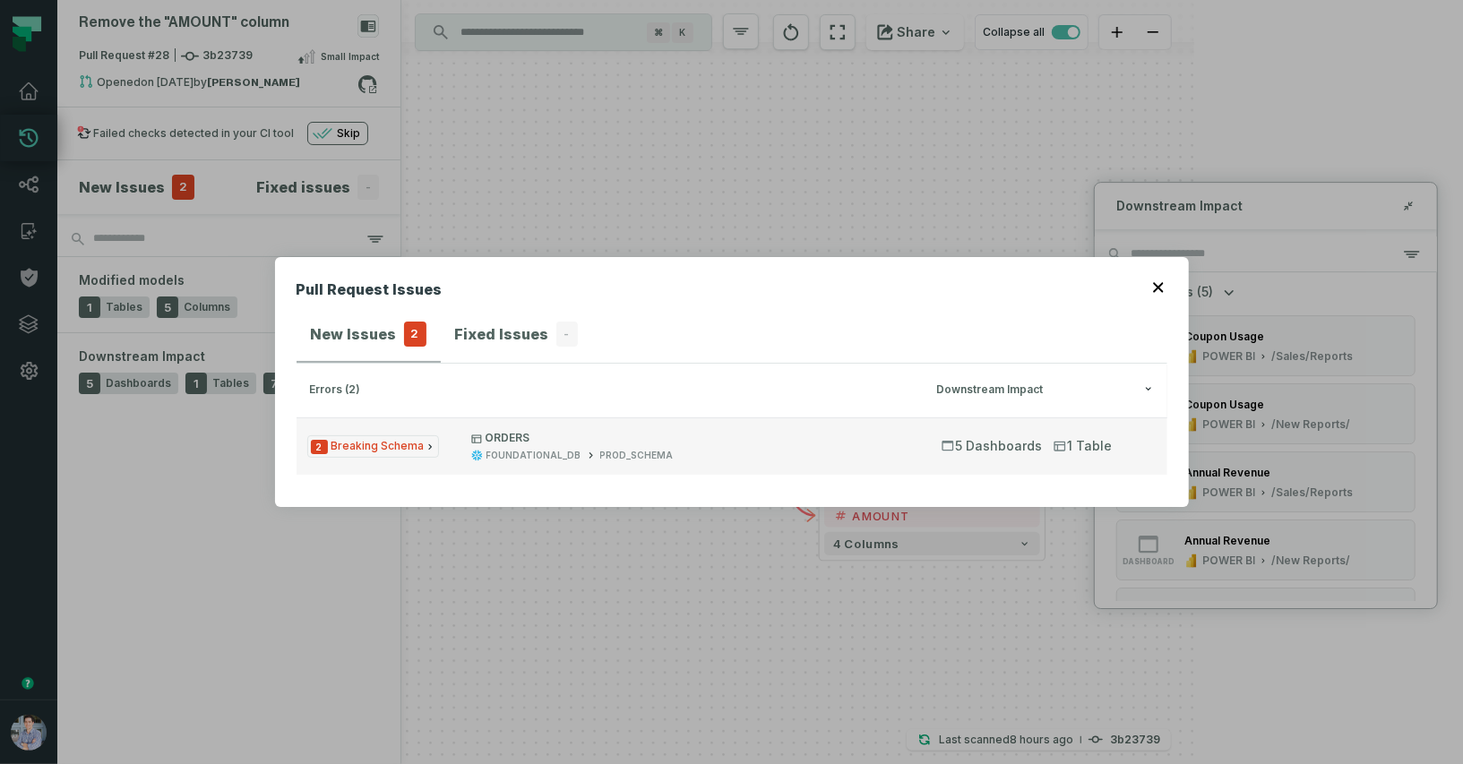
click at [600, 454] on div "PROD_SCHEMA" at bounding box center [636, 455] width 73 height 13
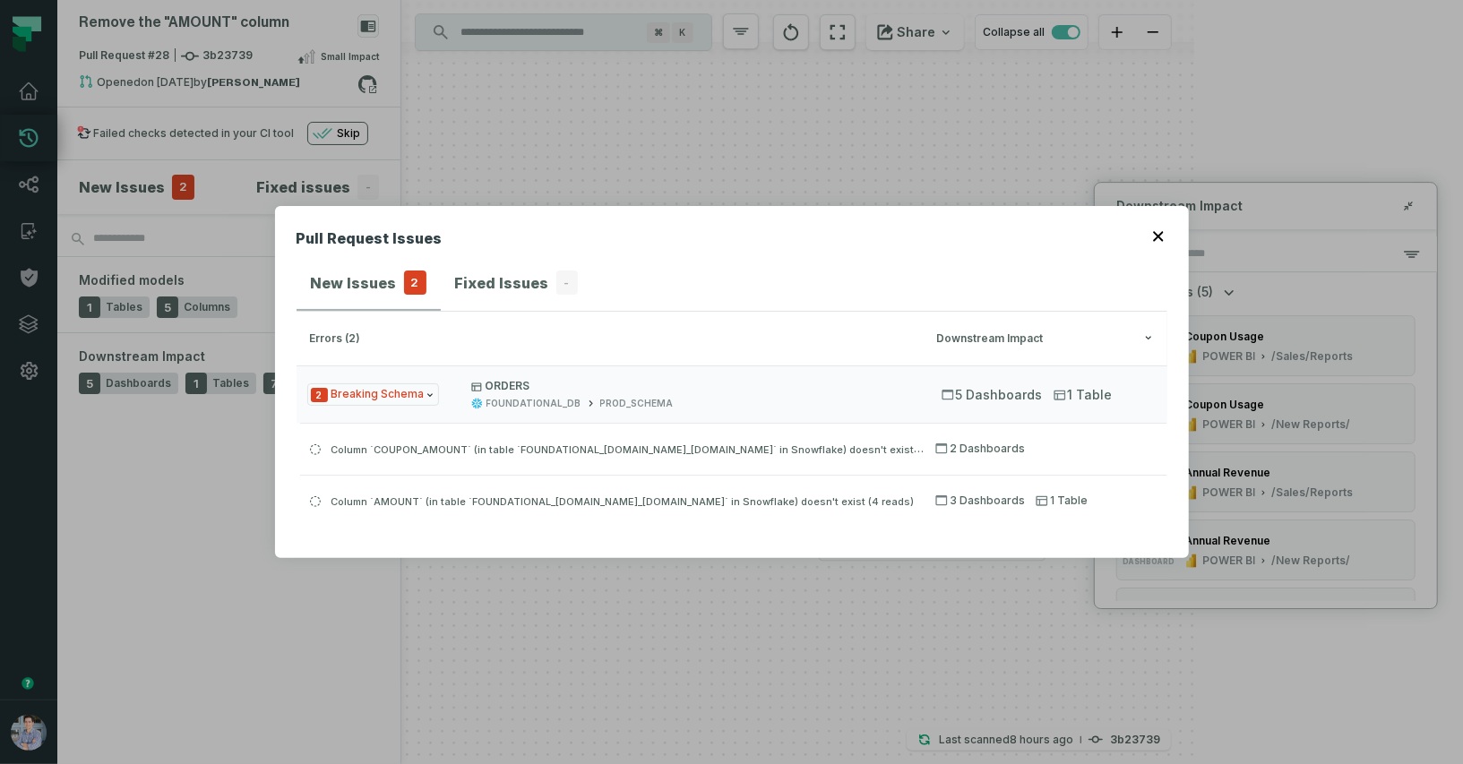
click at [1159, 229] on button "button" at bounding box center [1160, 235] width 14 height 14
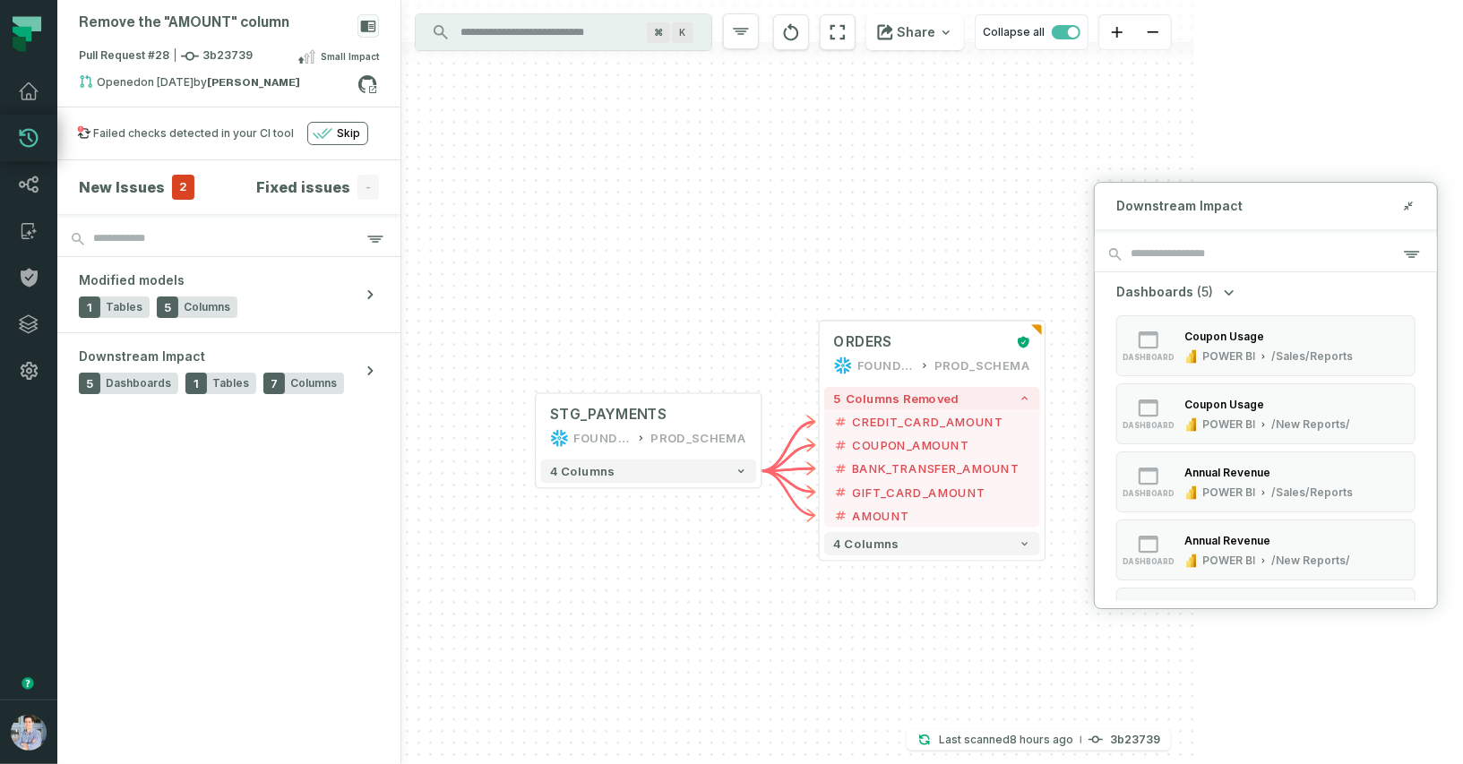
click at [1405, 201] on icon at bounding box center [1408, 206] width 13 height 14
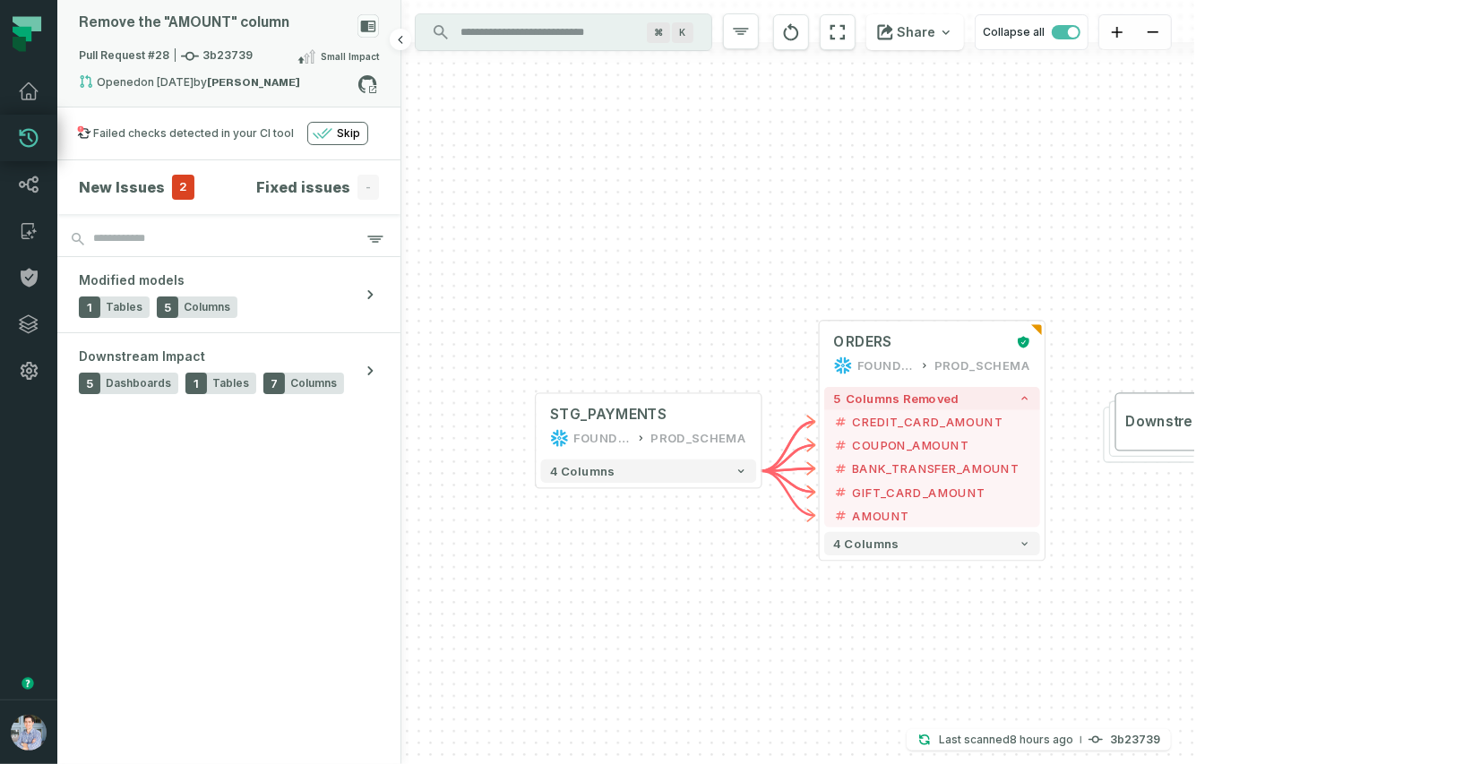
click at [345, 60] on span "Small Impact" at bounding box center [350, 56] width 58 height 14
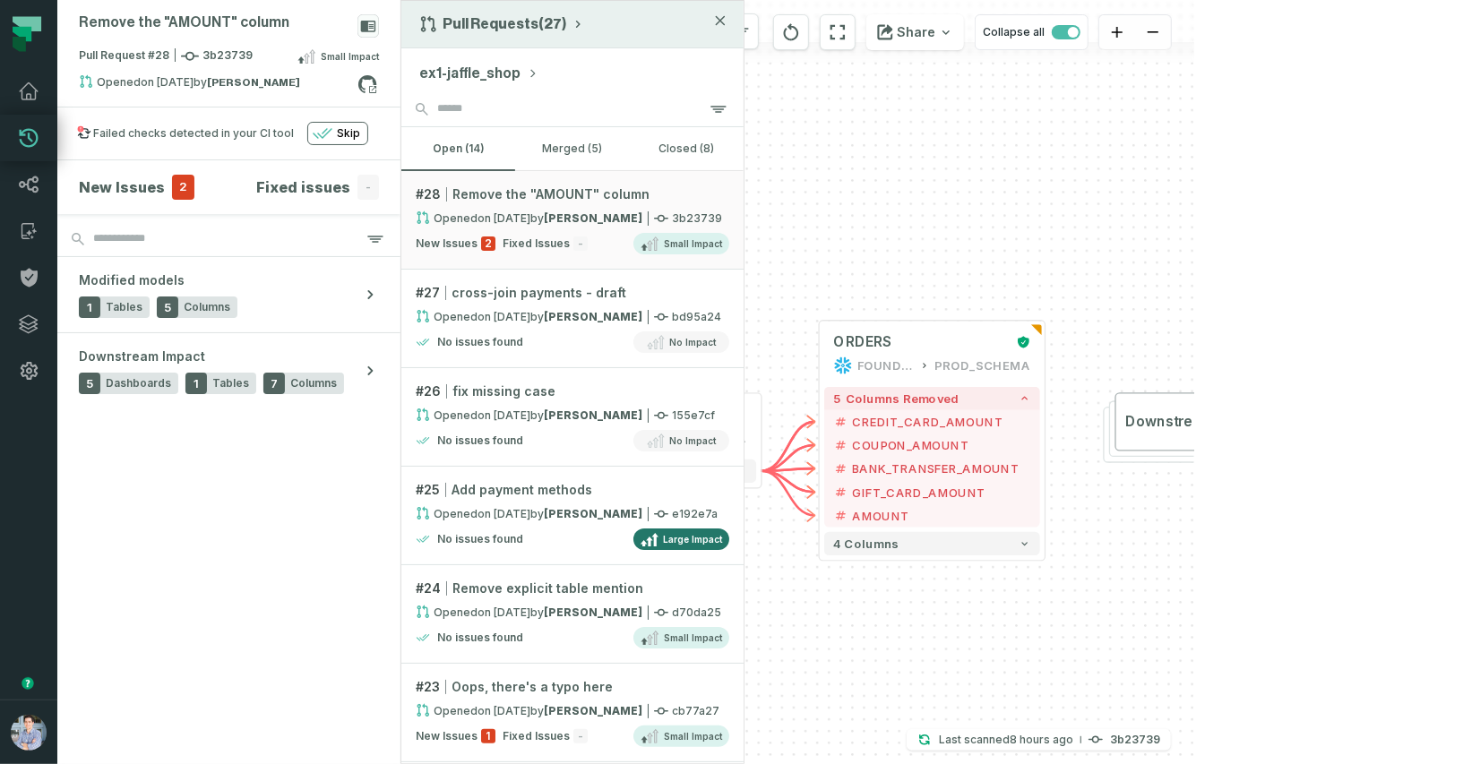
click at [479, 21] on button "Pull Requests (27)" at bounding box center [502, 24] width 166 height 18
click at [479, 86] on div "History of Changes" at bounding box center [509, 102] width 185 height 36
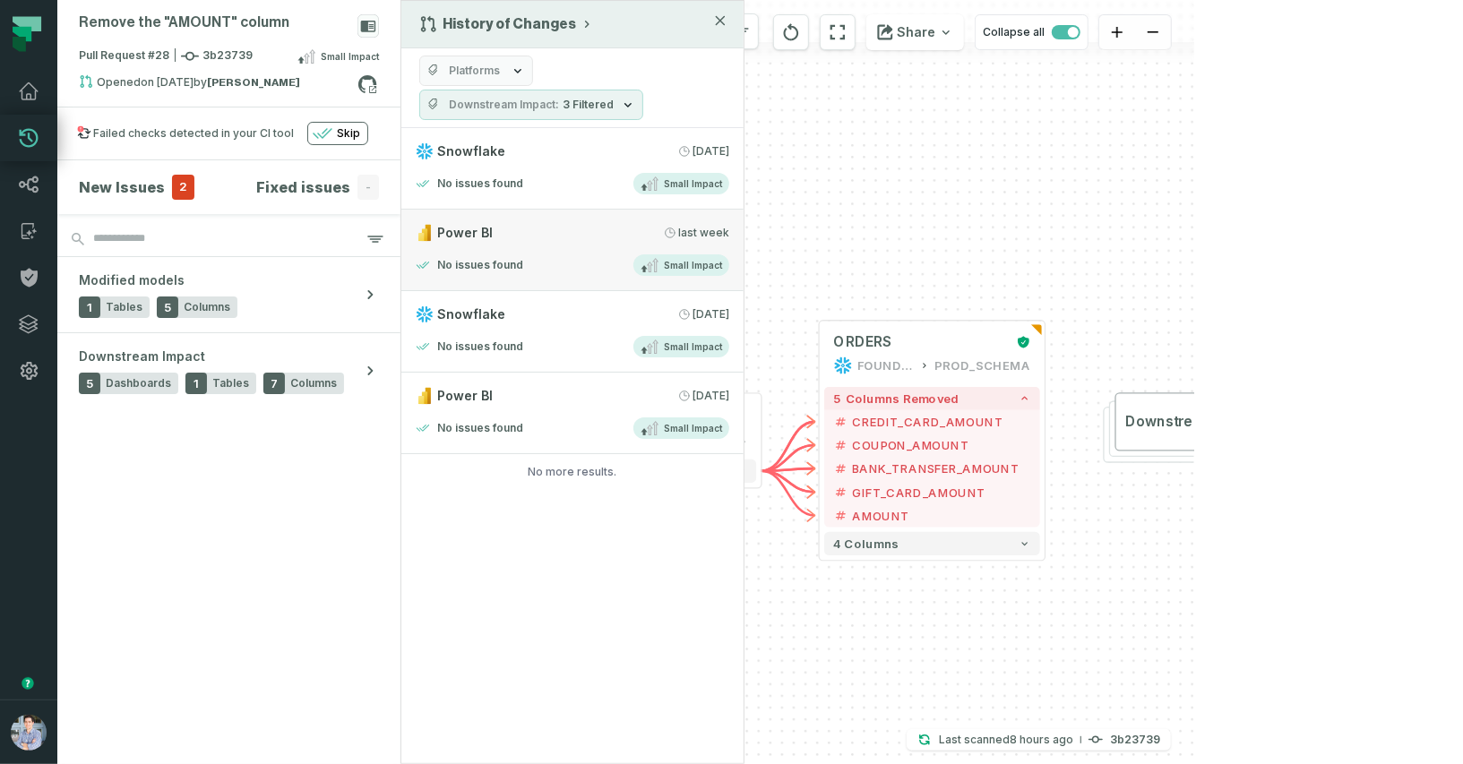
click at [552, 257] on div "No issues found Small Impact" at bounding box center [573, 265] width 314 height 22
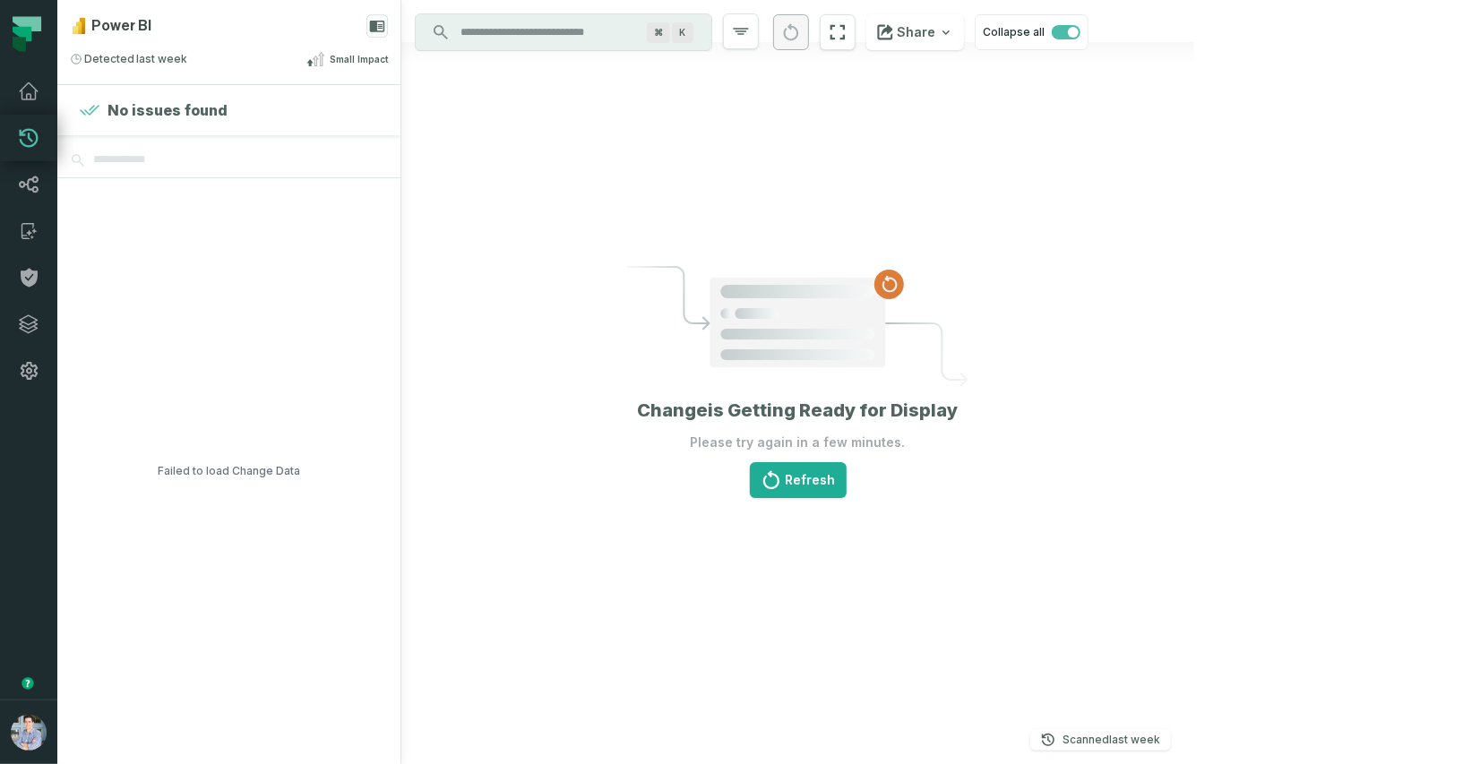
click at [847, 484] on button "Refresh" at bounding box center [798, 480] width 97 height 36
click at [847, 479] on button "Refresh" at bounding box center [798, 480] width 97 height 36
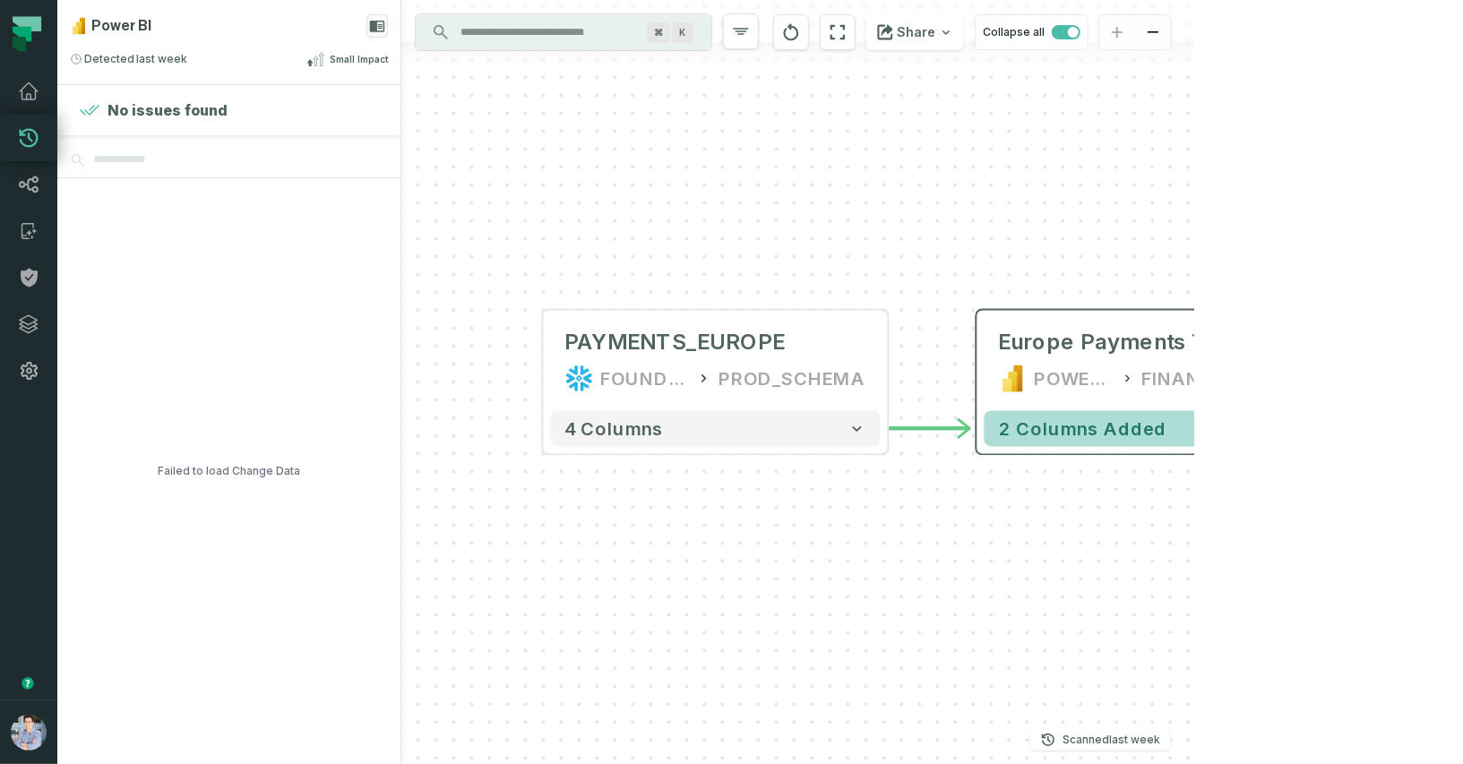
click at [1288, 438] on button "2 columns added" at bounding box center [1150, 429] width 330 height 36
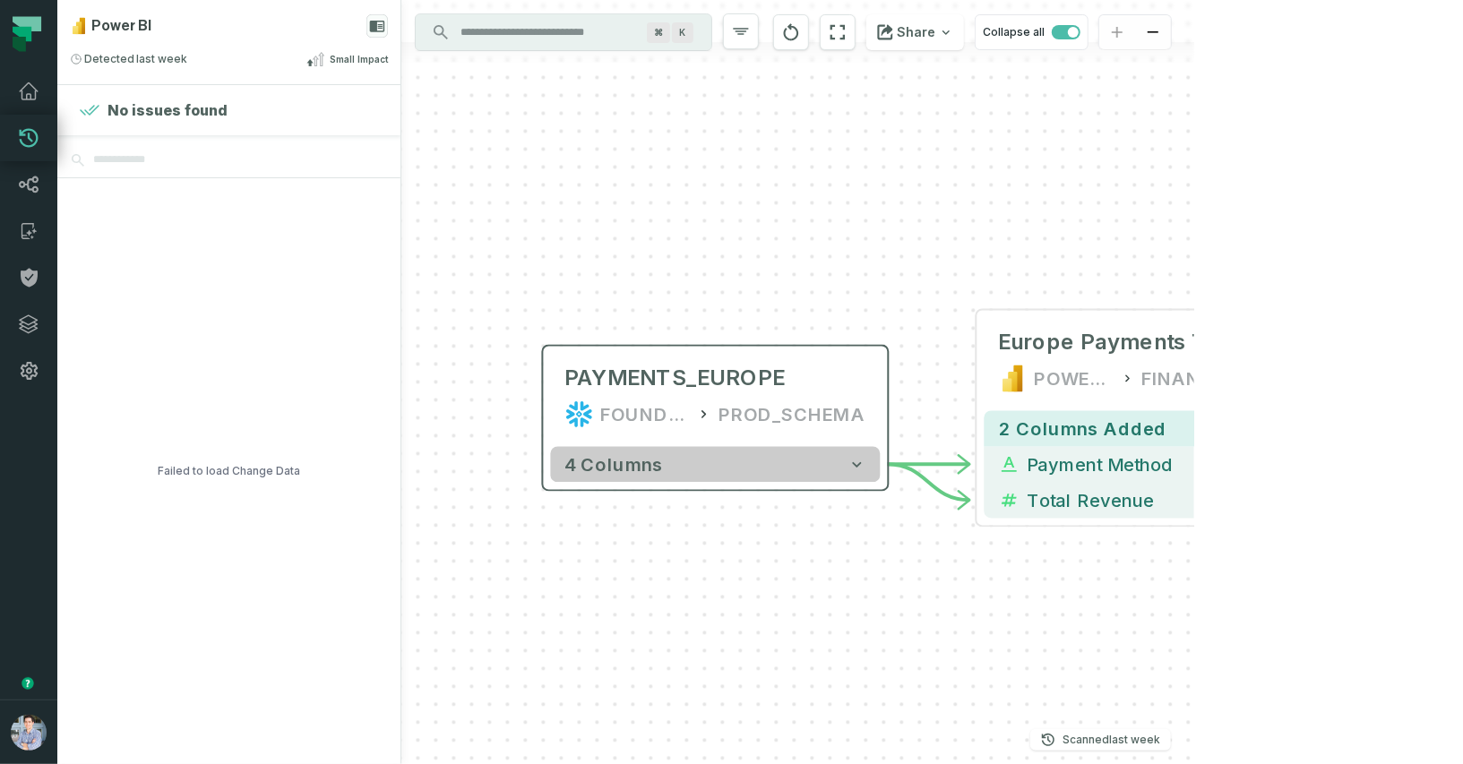
click at [861, 460] on icon "button" at bounding box center [858, 465] width 18 height 18
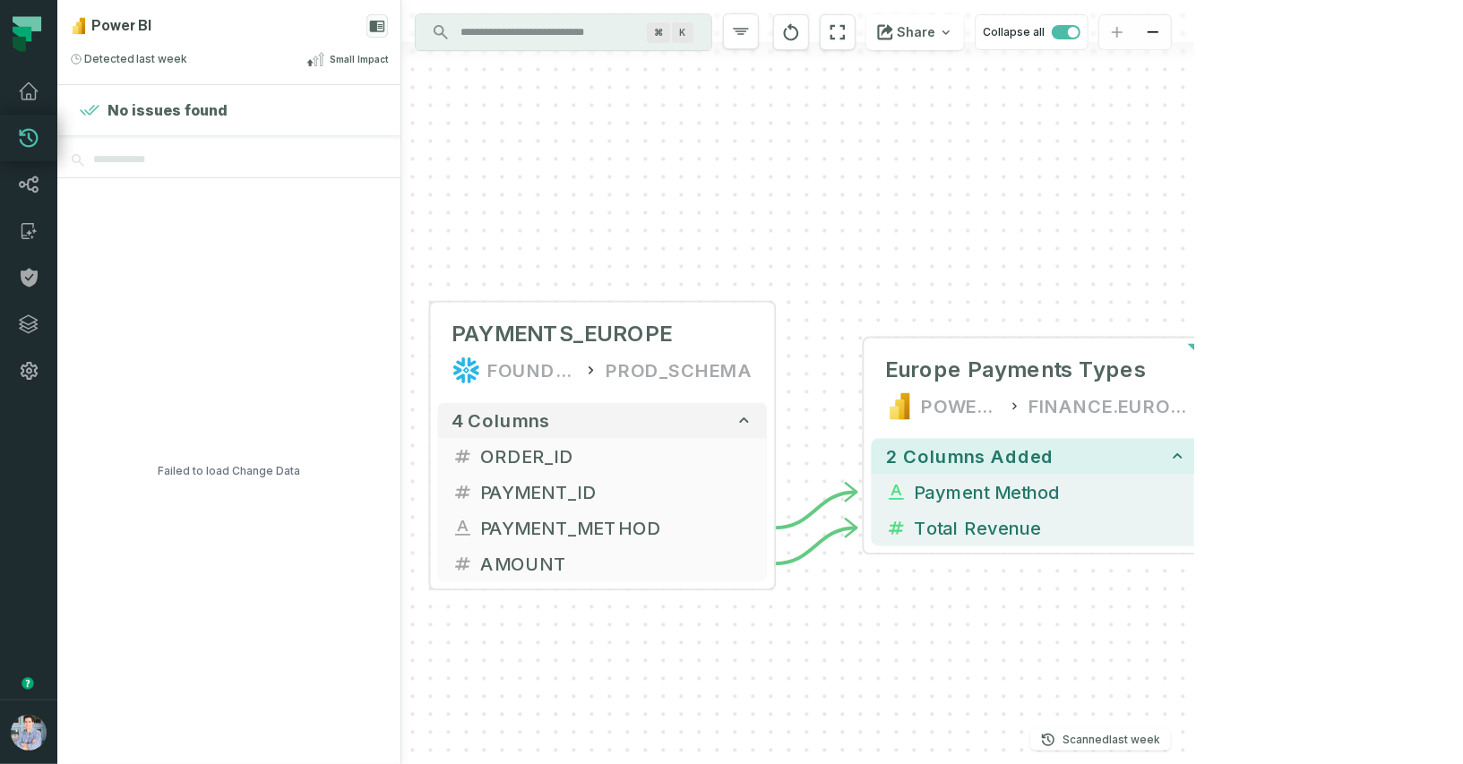
drag, startPoint x: 1057, startPoint y: 272, endPoint x: 944, endPoint y: 228, distance: 121.1
click at [944, 228] on div "- Europe Payments Types POWER BI FINANCE.EUROPE 2 columns added - Payment Metho…" at bounding box center [797, 382] width 793 height 764
click at [183, 66] on div "Detected [DATE] 11:02:10 AM Small Impact" at bounding box center [229, 59] width 318 height 22
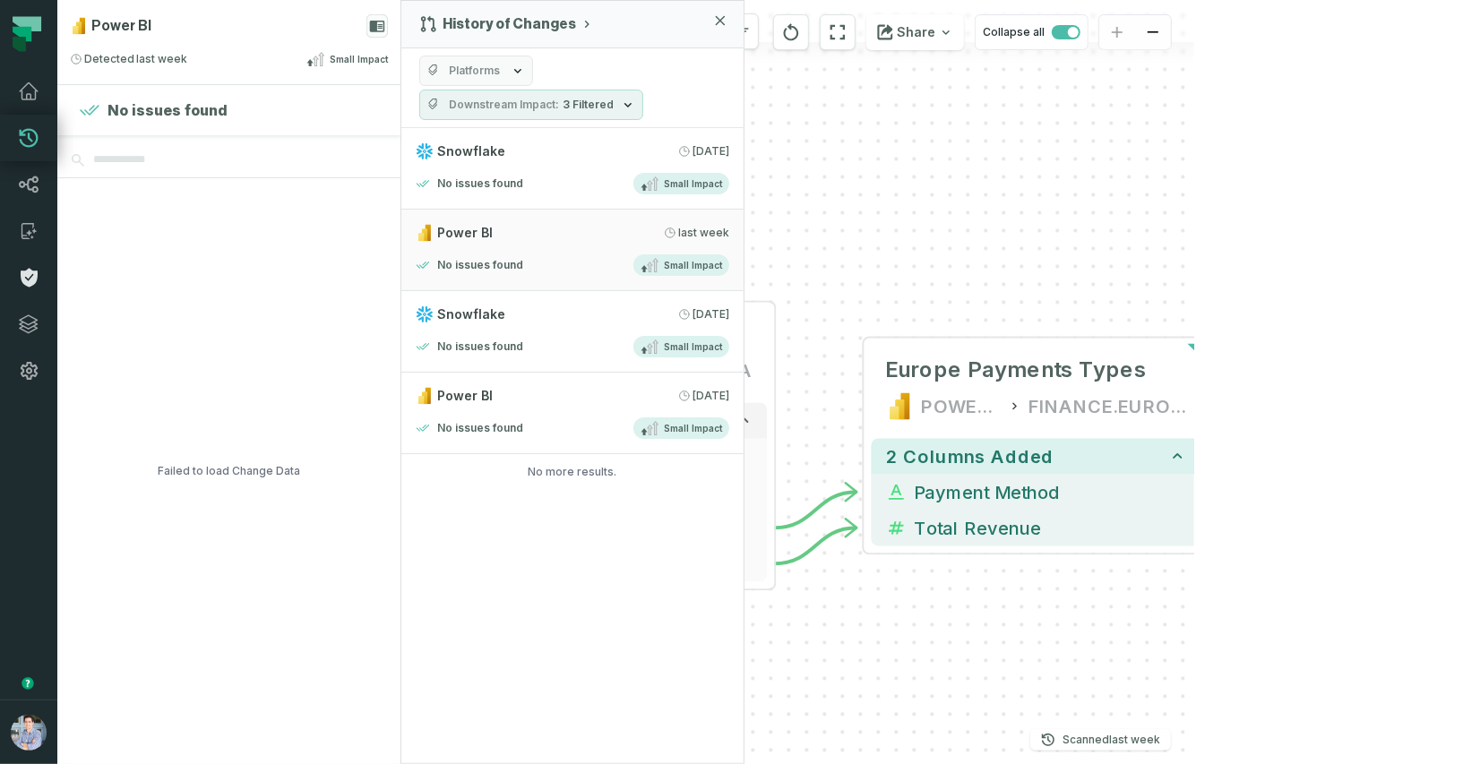
click at [23, 289] on link "Policies" at bounding box center [28, 277] width 57 height 47
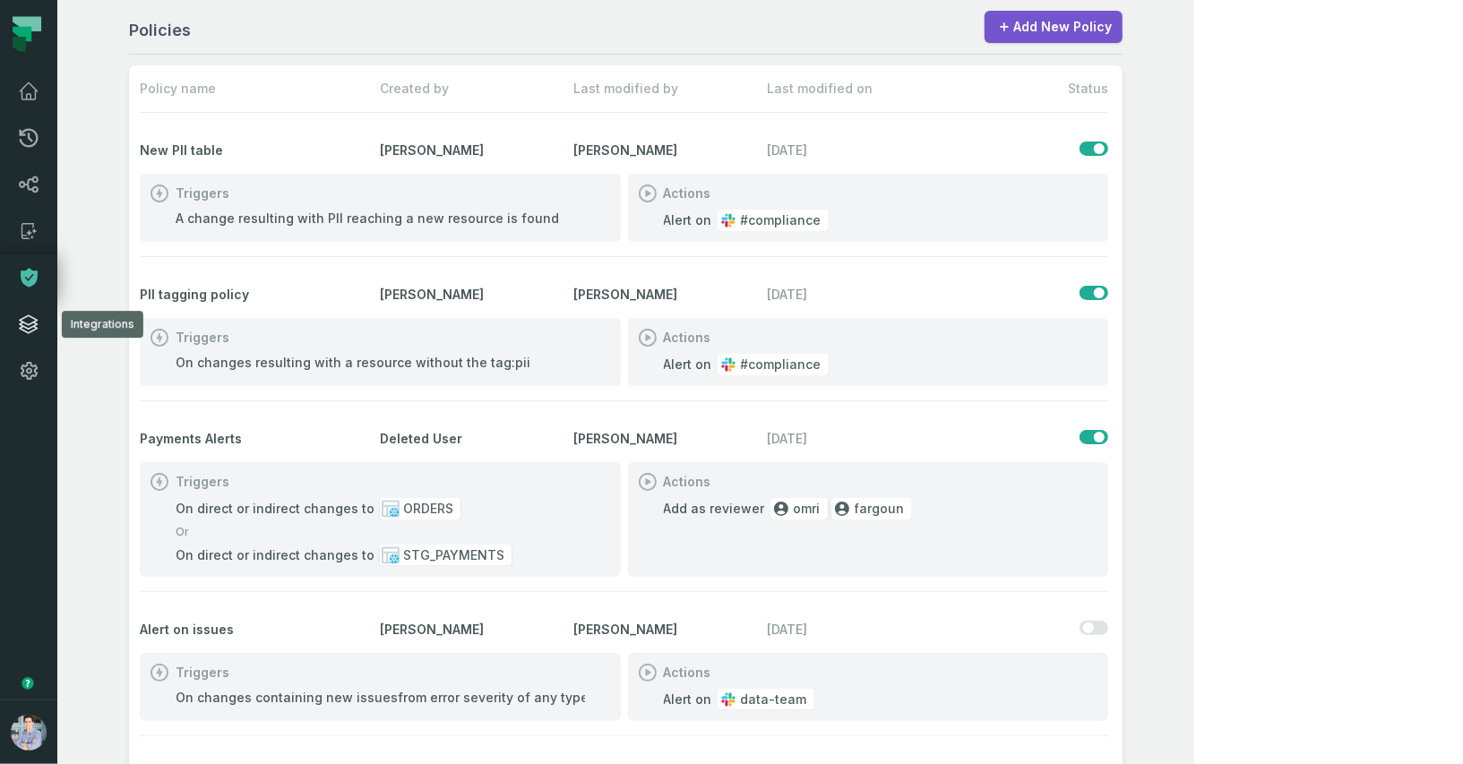
click at [41, 330] on link "Integrations" at bounding box center [28, 324] width 57 height 47
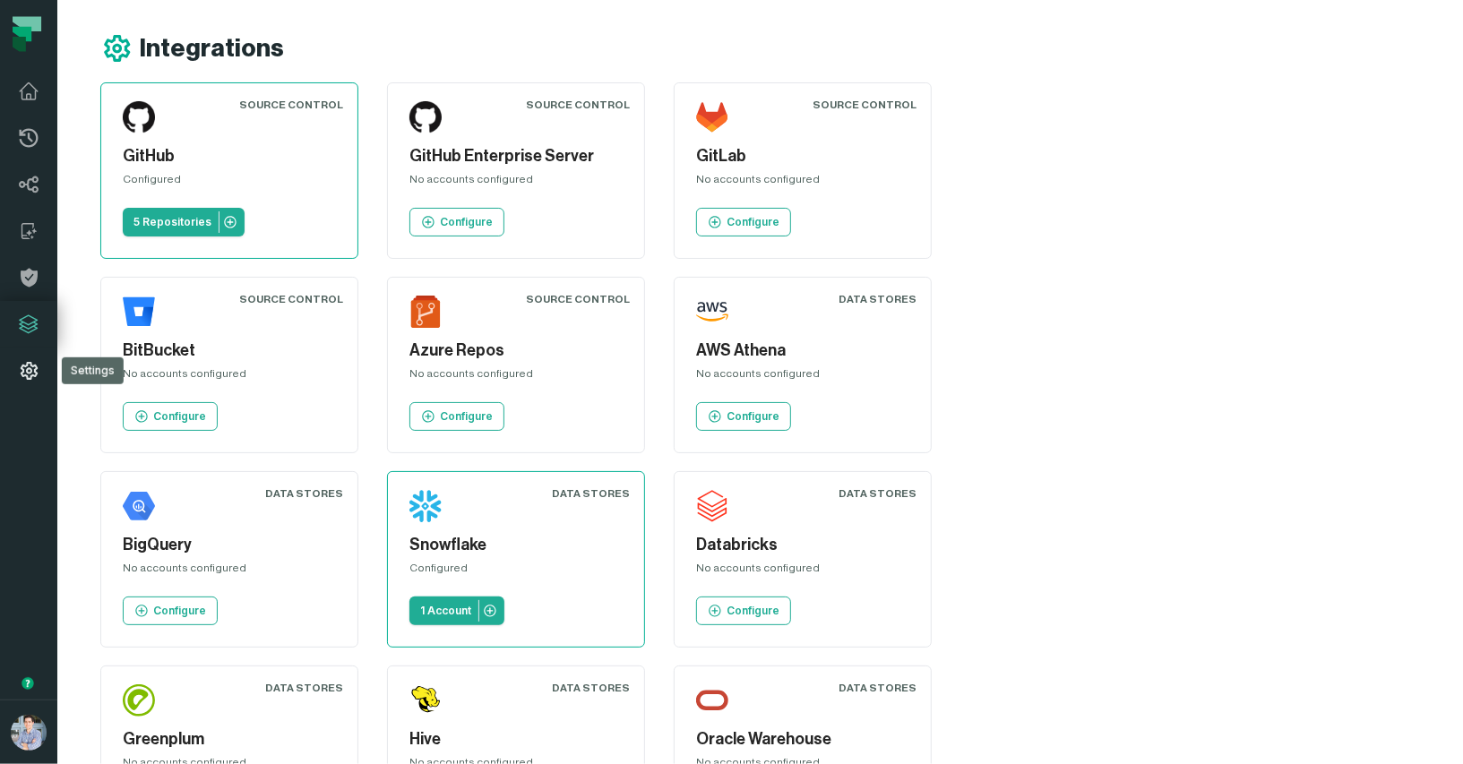
click at [23, 371] on icon at bounding box center [29, 371] width 17 height 18
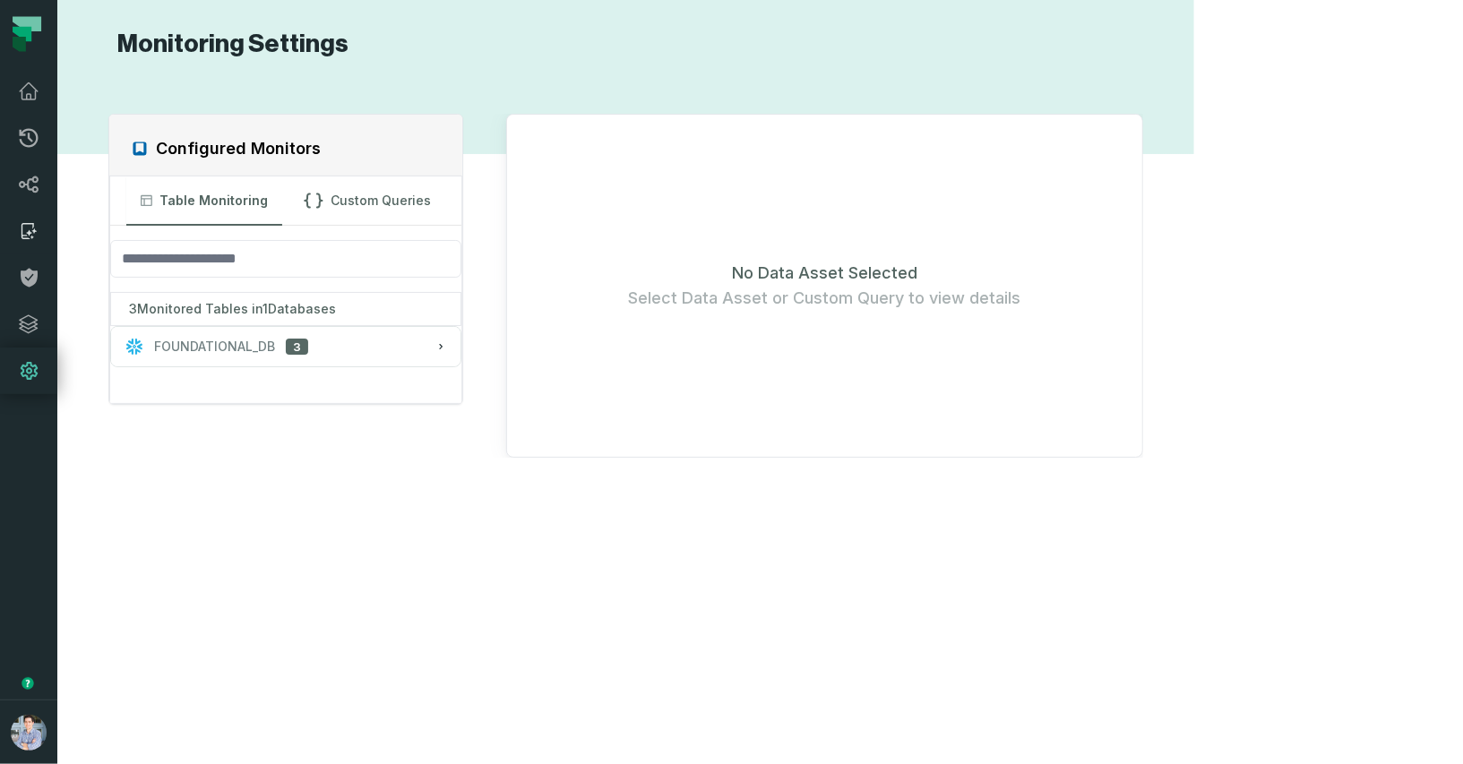
click at [37, 230] on icon at bounding box center [29, 231] width 22 height 22
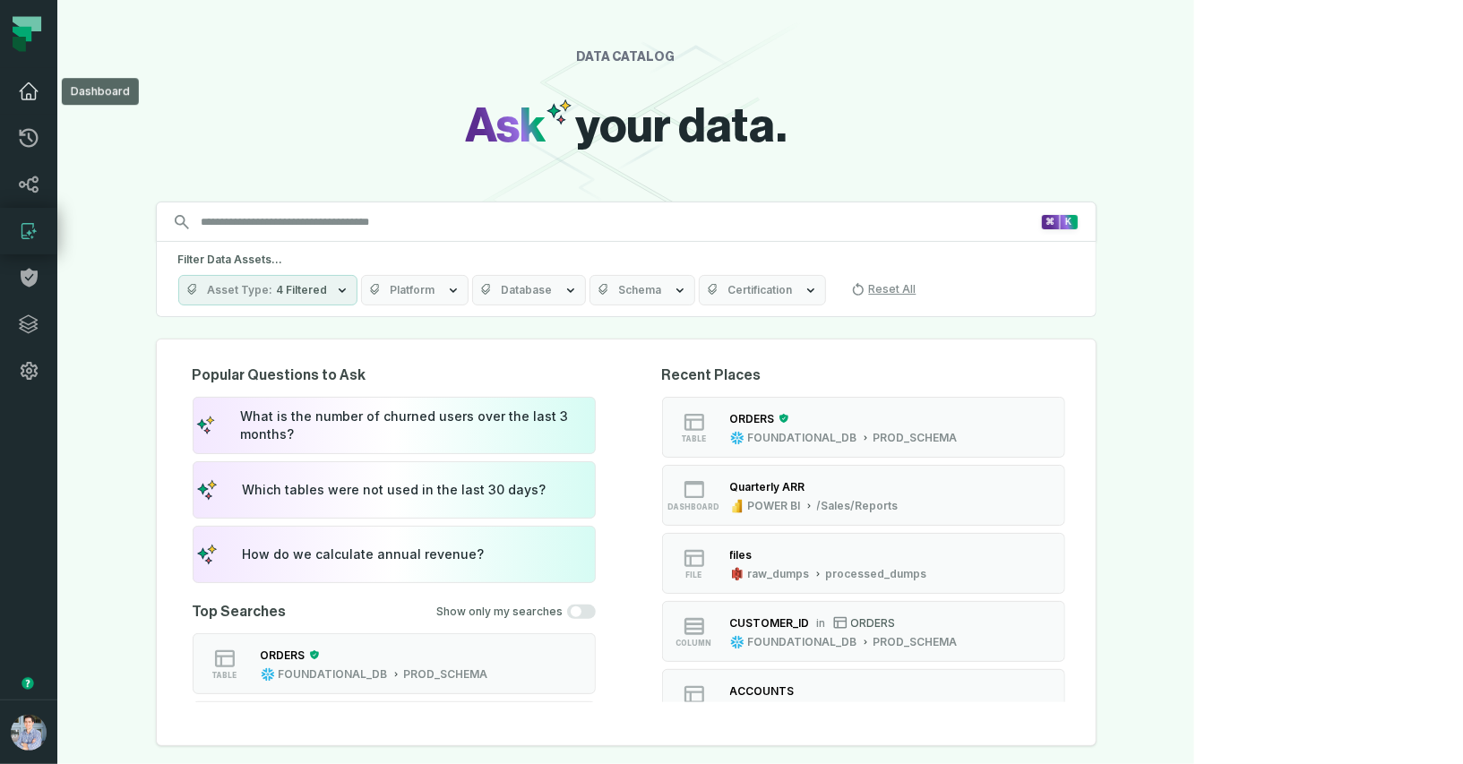
click at [27, 102] on link "Dashboard" at bounding box center [28, 91] width 57 height 47
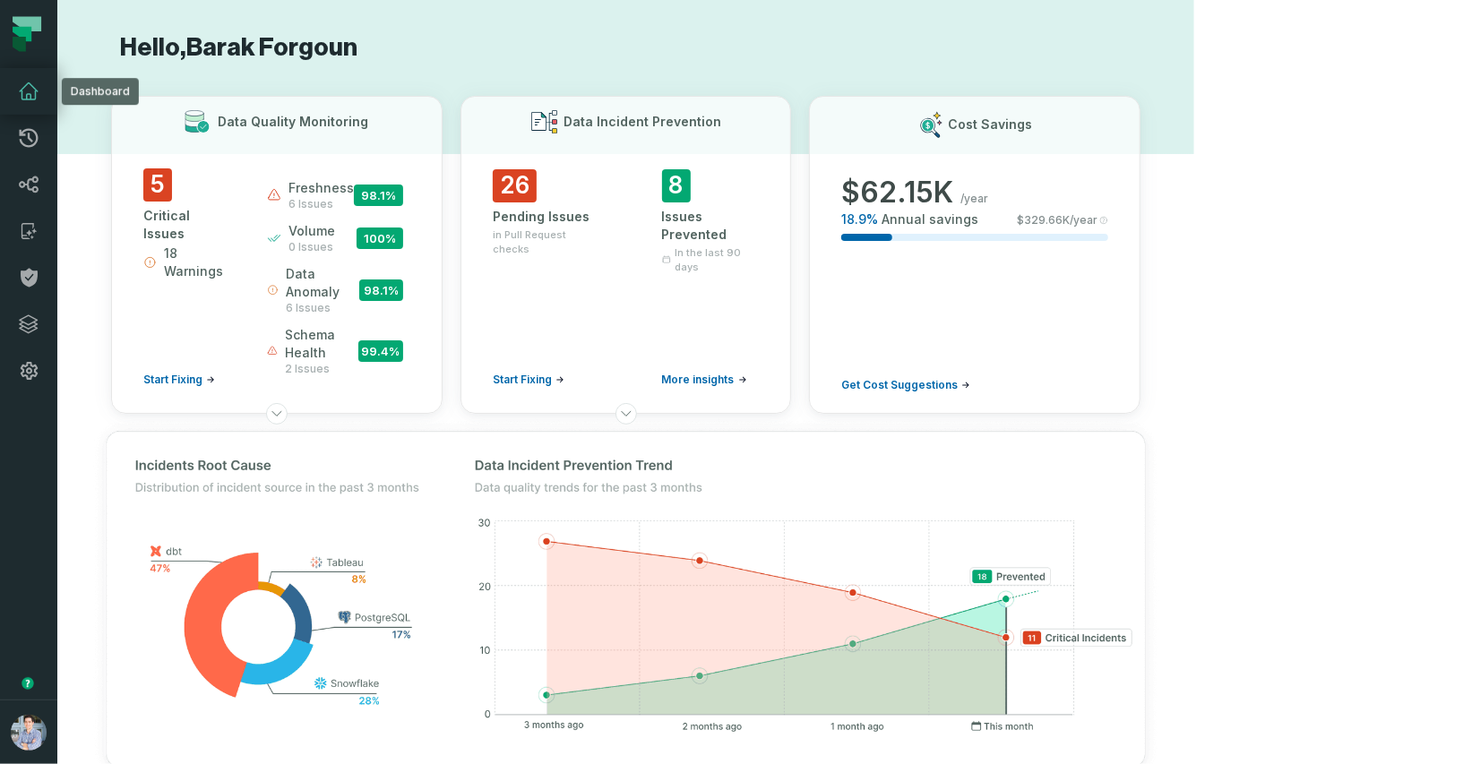
click at [838, 44] on h1 "Hello, [PERSON_NAME]" at bounding box center [626, 47] width 1030 height 31
click at [49, 139] on link "Pull Requests" at bounding box center [28, 138] width 57 height 47
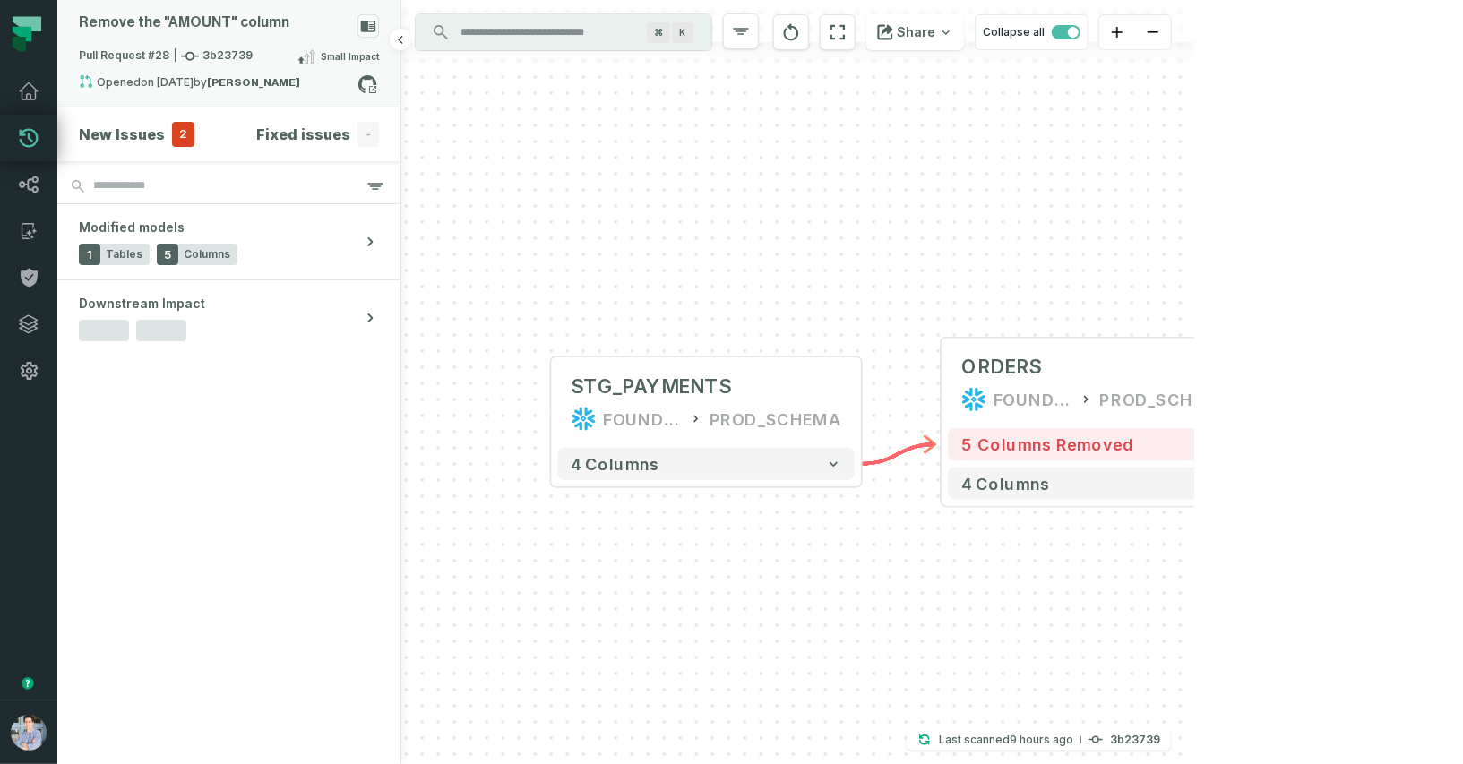
click at [343, 41] on div "Remove the "AMOUNT" column" at bounding box center [229, 29] width 300 height 31
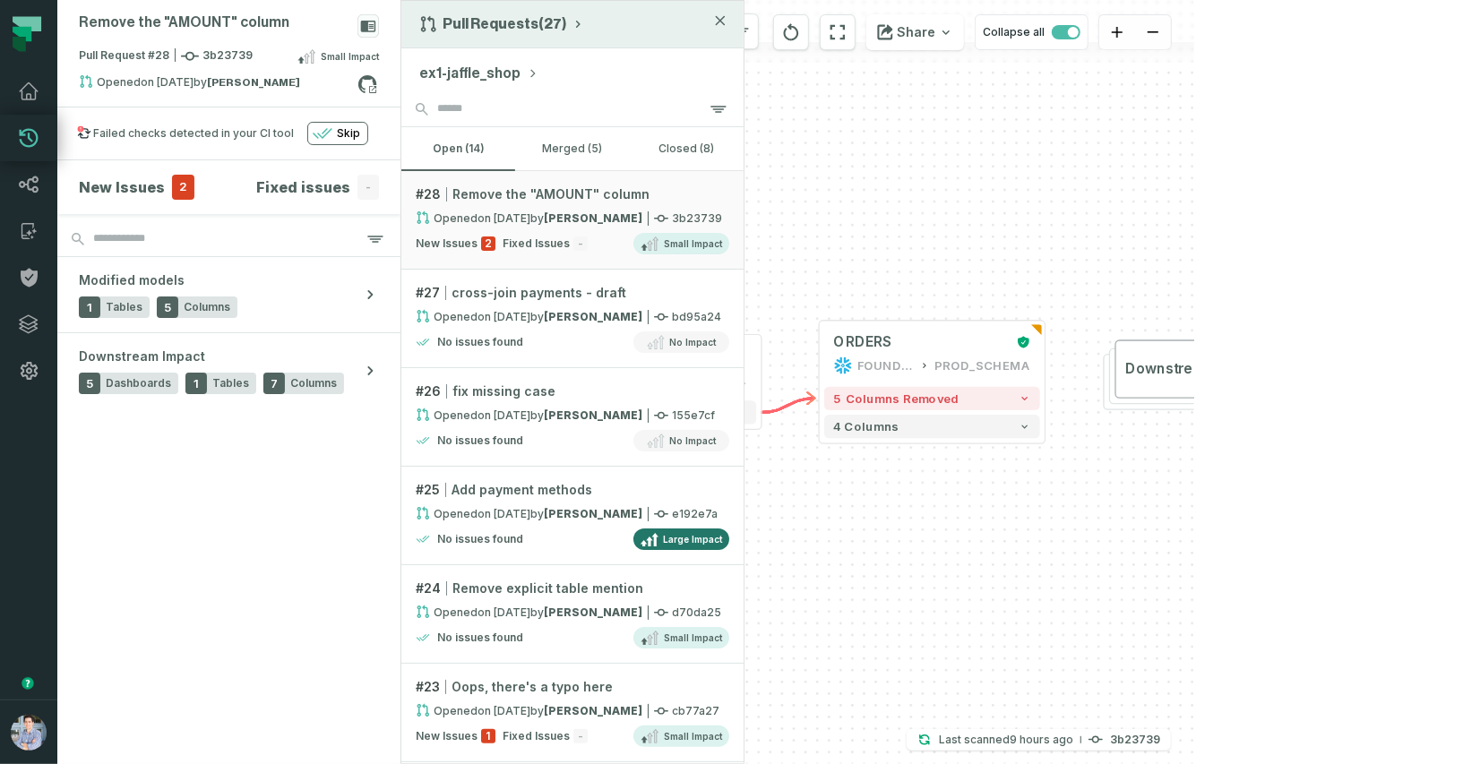
click at [531, 20] on button "Pull Requests (27)" at bounding box center [502, 24] width 166 height 18
click at [495, 91] on div "History of Changes" at bounding box center [509, 102] width 185 height 36
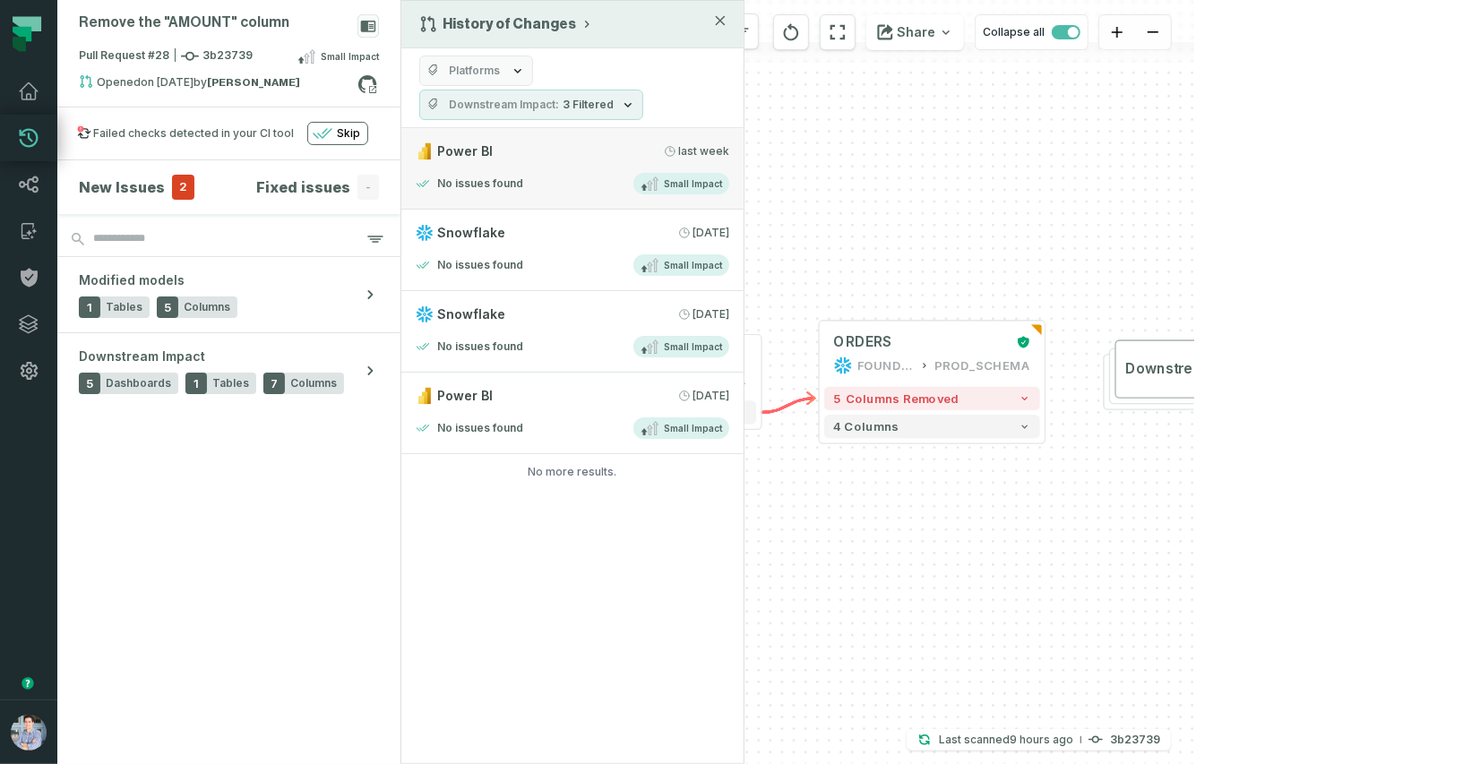
click at [500, 173] on div "No issues found Small Impact" at bounding box center [573, 184] width 314 height 22
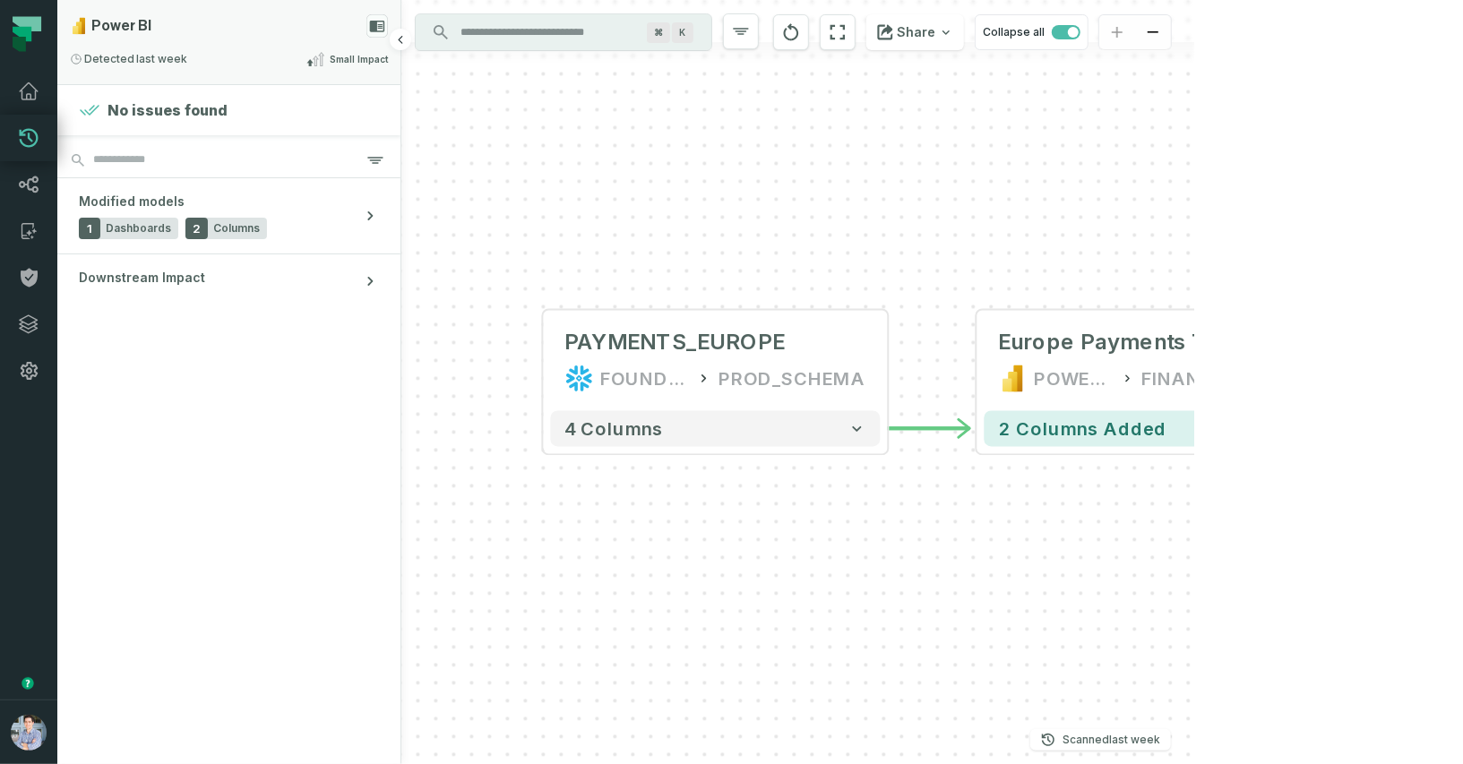
click at [290, 47] on div "Power BI Detected [DATE] 11:02:10 AM Small Impact" at bounding box center [228, 42] width 343 height 84
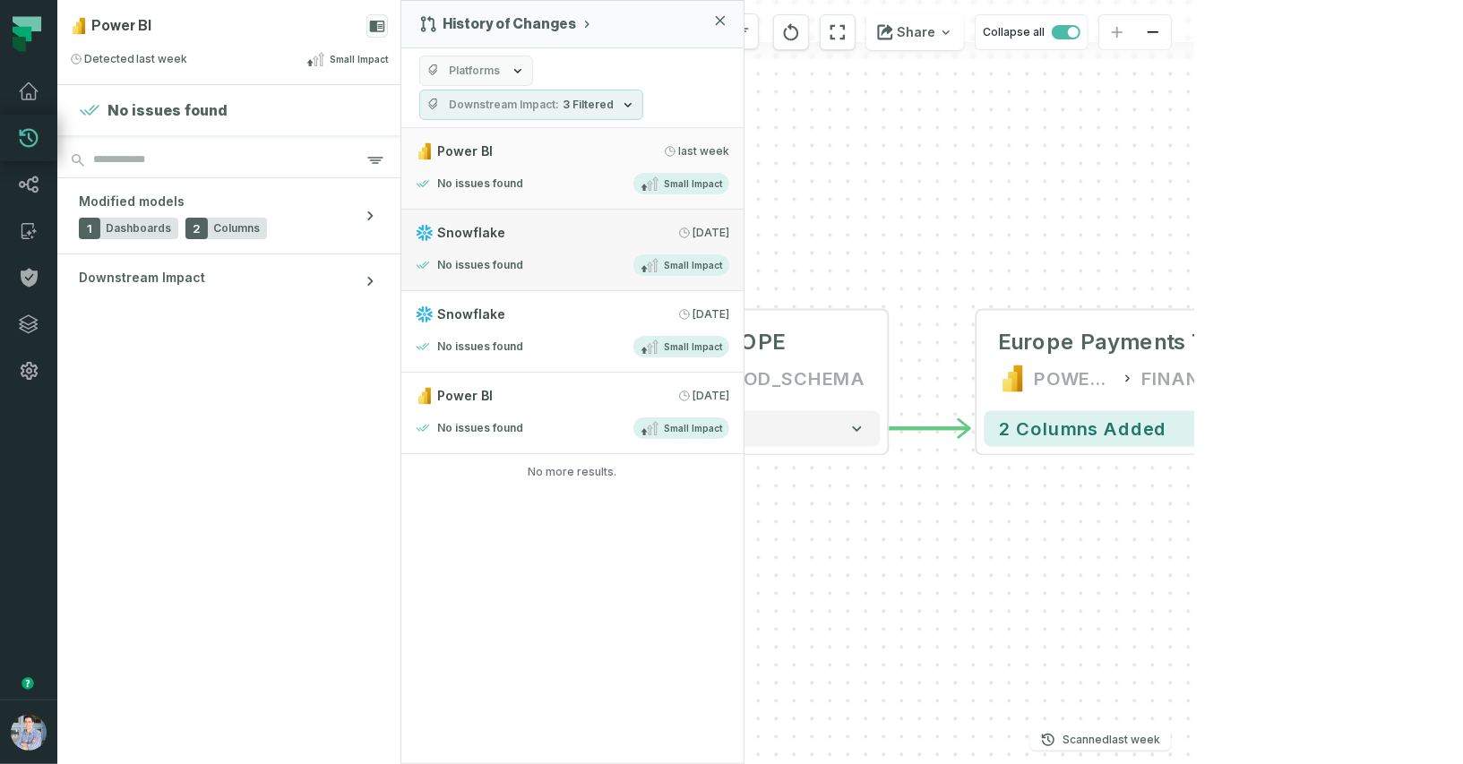
click at [518, 230] on div "Snowflake [DATE] 11:00:40 AM" at bounding box center [573, 233] width 314 height 18
